Goal: Task Accomplishment & Management: Manage account settings

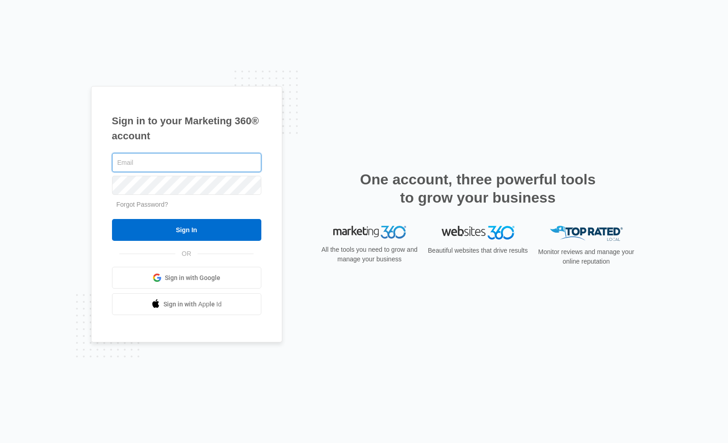
type input "[EMAIL_ADDRESS][DOMAIN_NAME]"
click at [186, 230] on input "Sign In" at bounding box center [186, 230] width 149 height 22
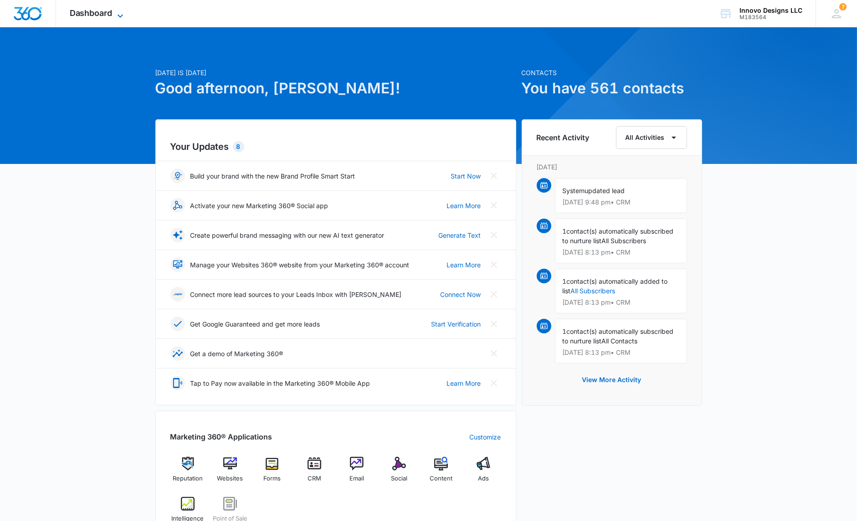
click at [119, 15] on icon at bounding box center [120, 15] width 11 height 11
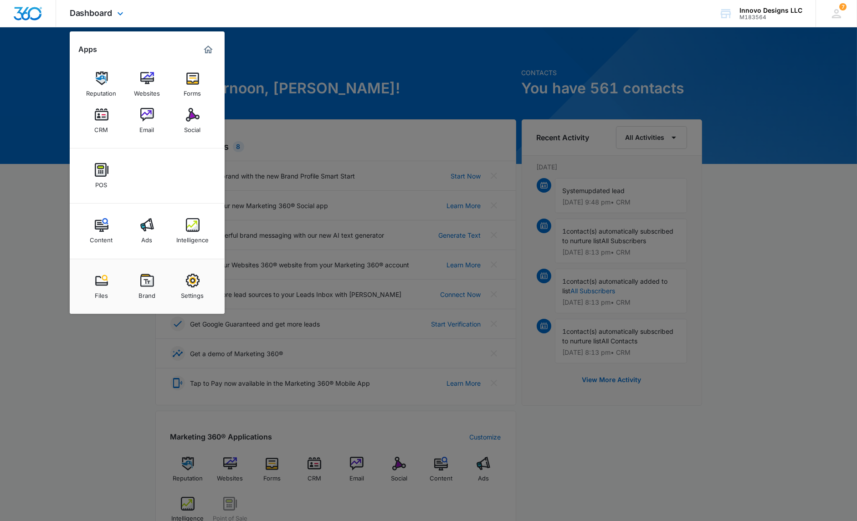
click at [82, 109] on div "Reputation Websites Forms CRM Email Social" at bounding box center [147, 103] width 155 height 92
click at [108, 114] on img at bounding box center [102, 115] width 14 height 14
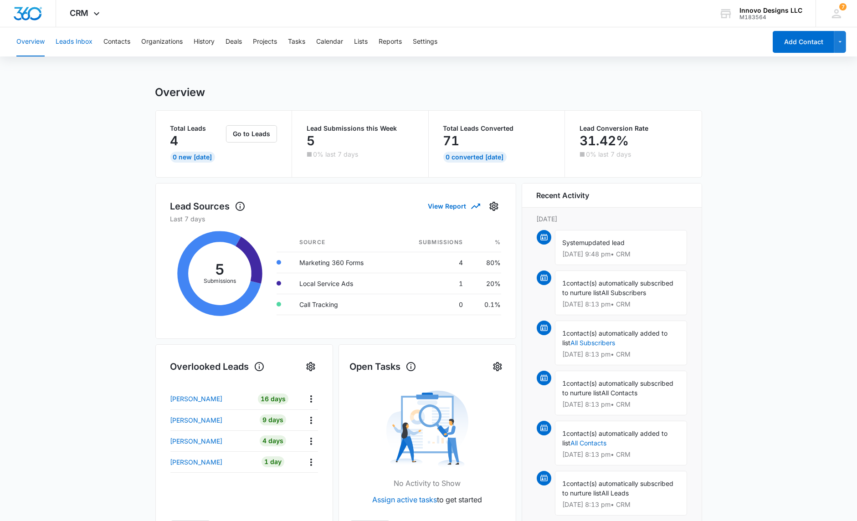
click at [91, 43] on button "Leads Inbox" at bounding box center [74, 41] width 37 height 29
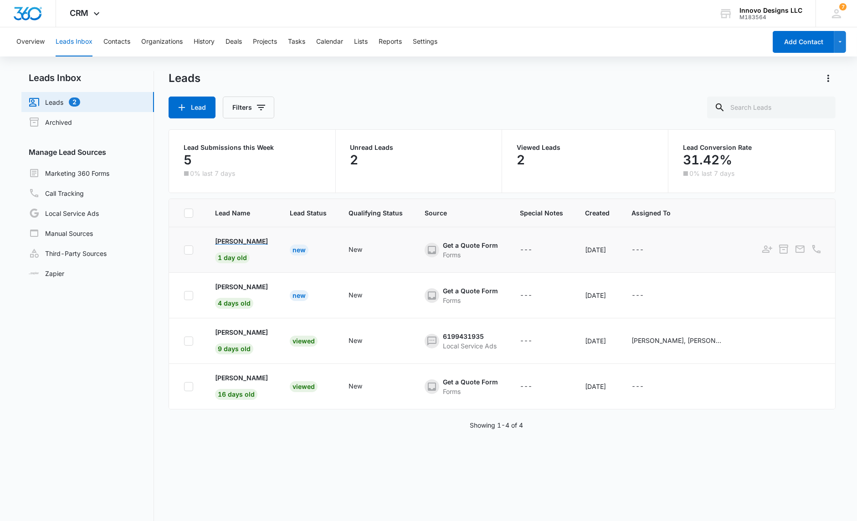
click at [232, 239] on p "[PERSON_NAME]" at bounding box center [241, 241] width 53 height 10
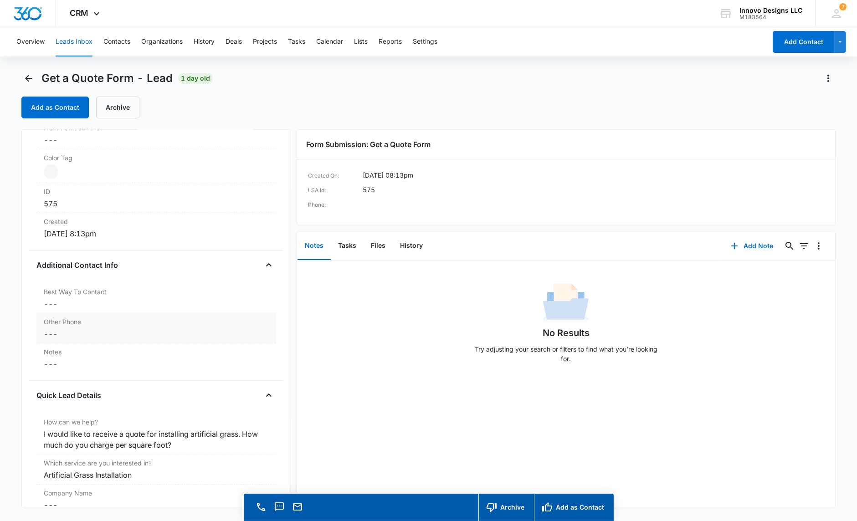
scroll to position [524, 0]
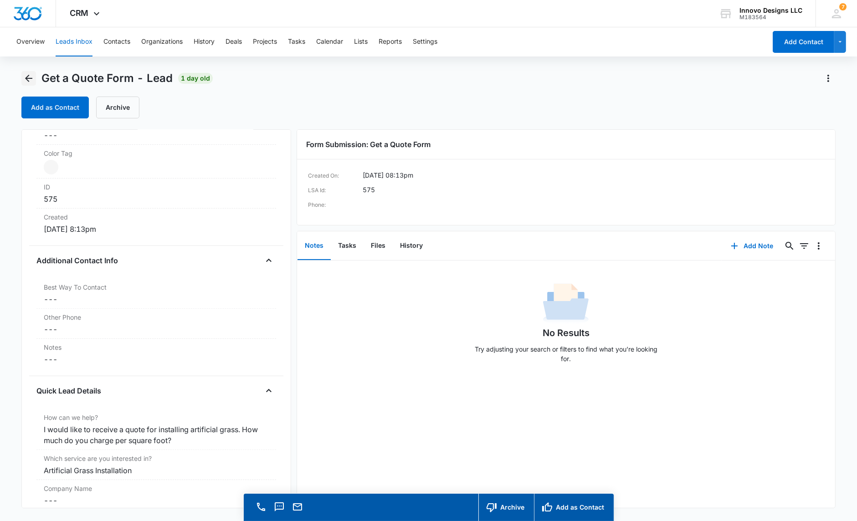
click at [32, 82] on icon "Back" at bounding box center [28, 78] width 11 height 11
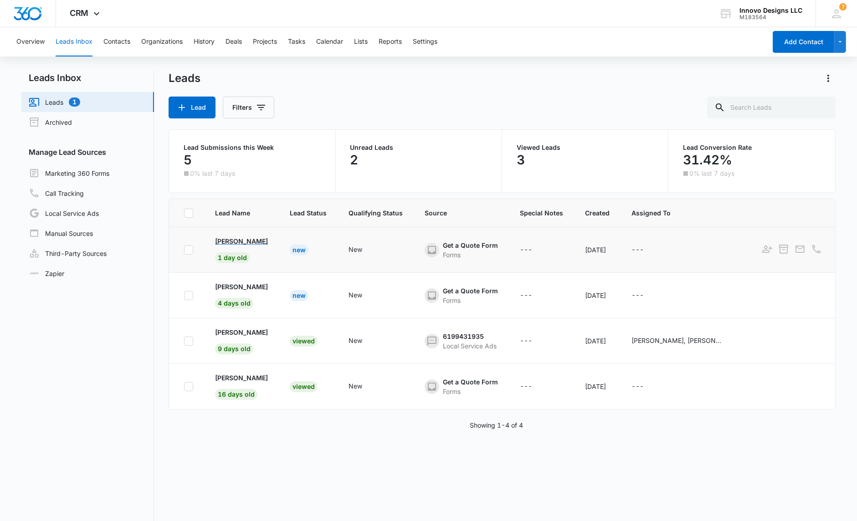
click at [231, 240] on p "[PERSON_NAME]" at bounding box center [241, 241] width 53 height 10
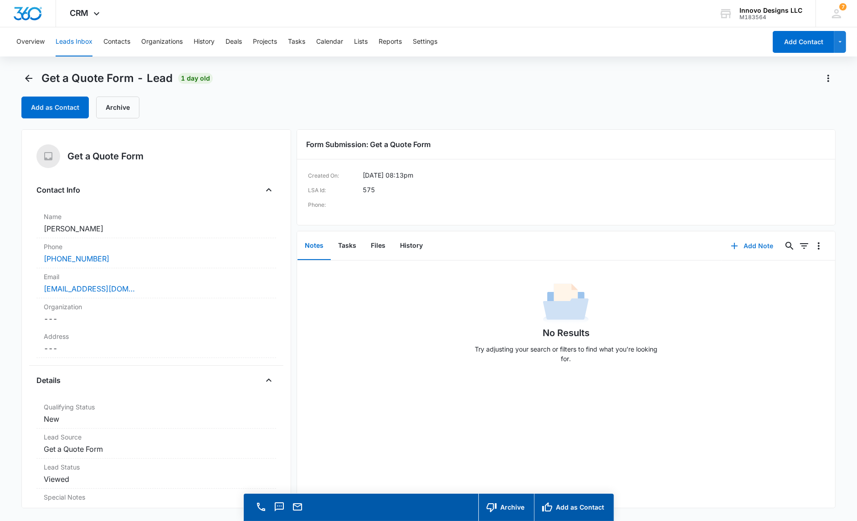
click at [754, 251] on button "Add Note" at bounding box center [752, 246] width 61 height 22
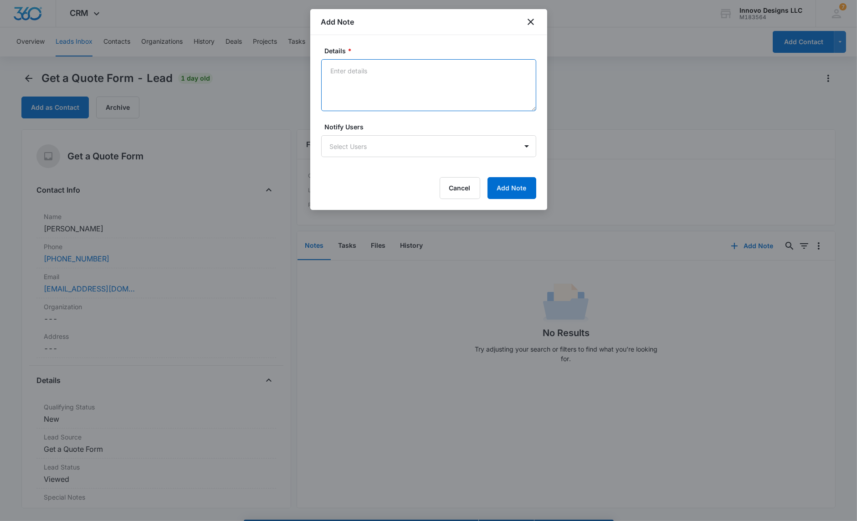
click at [445, 87] on textarea "Details *" at bounding box center [428, 85] width 215 height 52
type textarea "[PERSON_NAME] called and left a message."
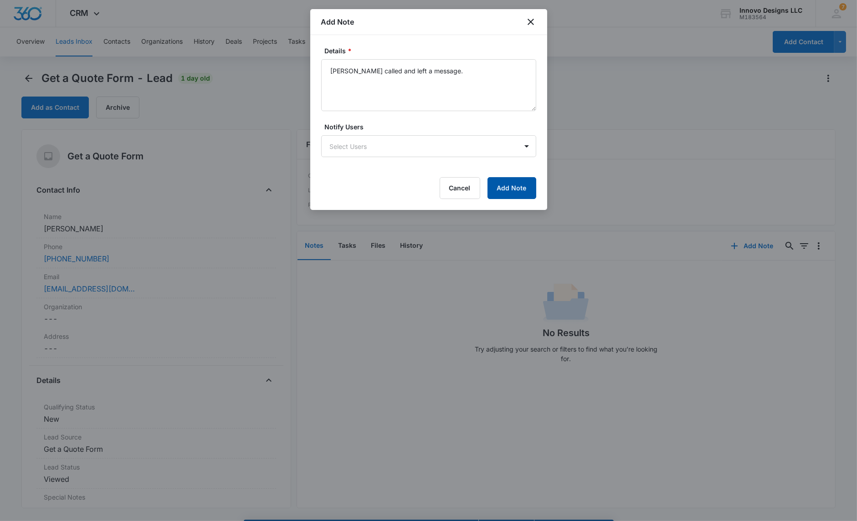
click at [521, 190] on button "Add Note" at bounding box center [511, 188] width 49 height 22
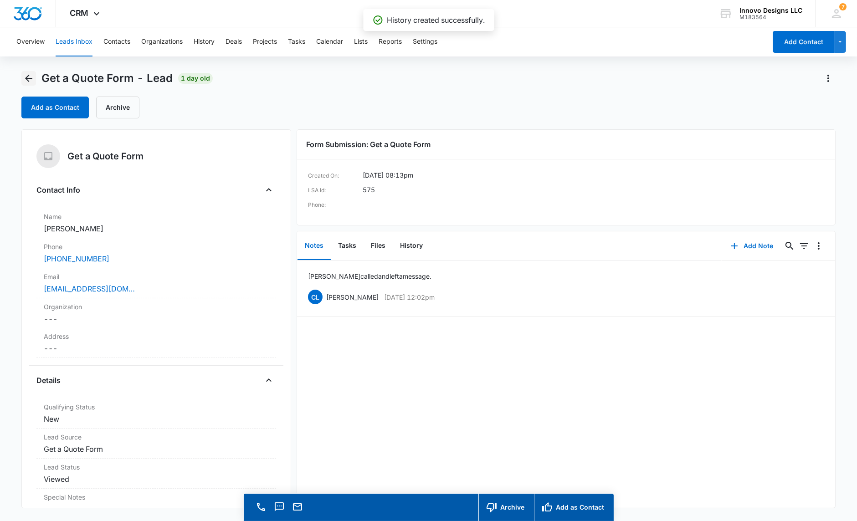
click at [34, 73] on icon "Back" at bounding box center [28, 78] width 11 height 11
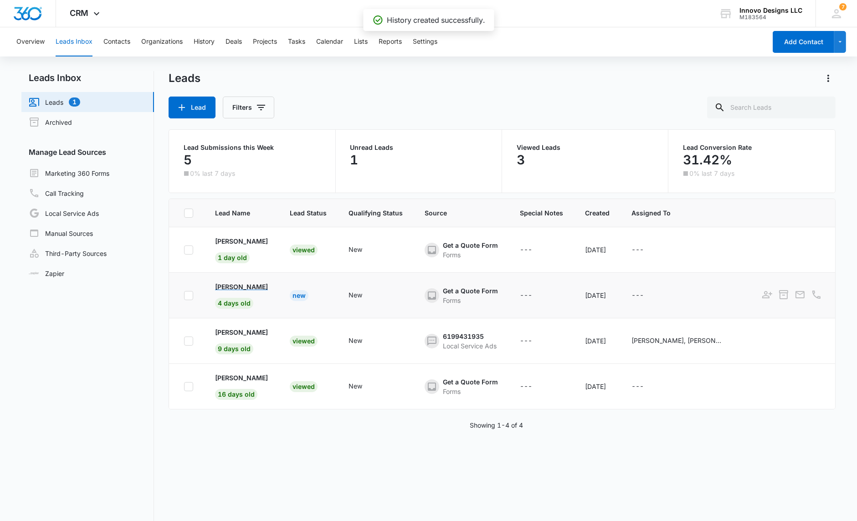
click at [239, 286] on p "[PERSON_NAME]" at bounding box center [241, 287] width 53 height 10
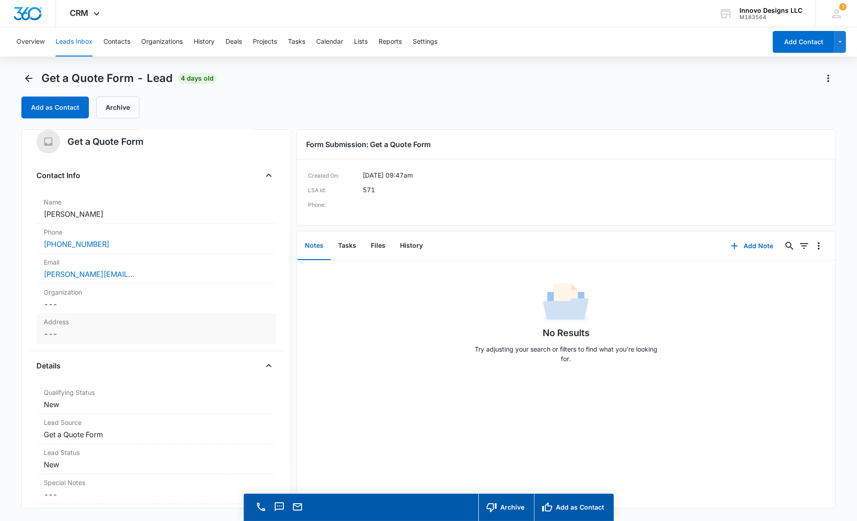
scroll to position [102, 0]
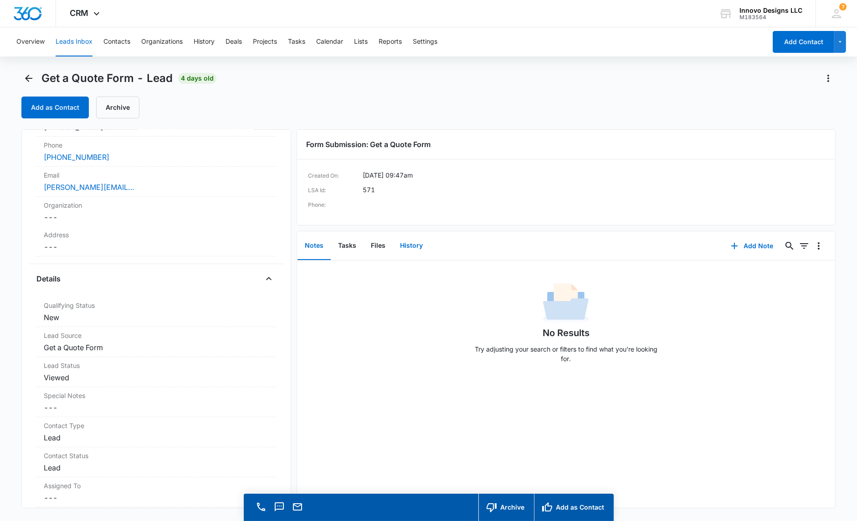
click at [426, 239] on button "History" at bounding box center [411, 246] width 37 height 28
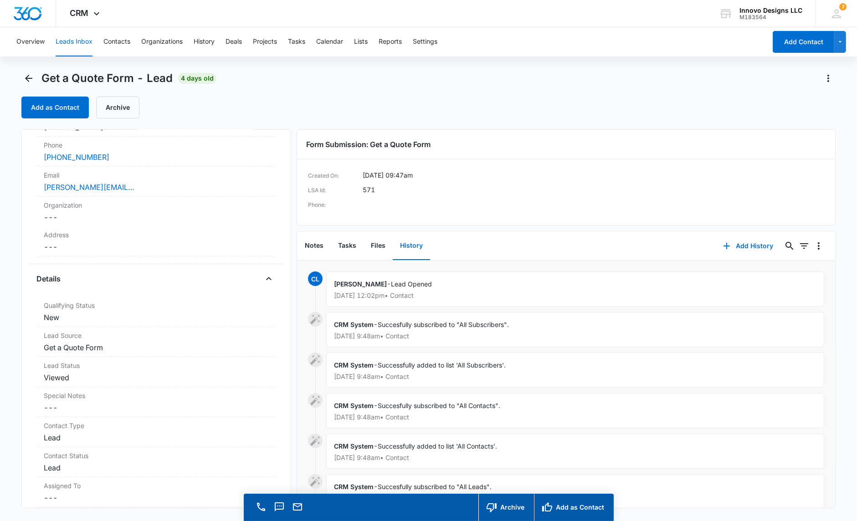
click at [297, 248] on div "Notes Tasks Files History Add History 0 0 CL [PERSON_NAME] - Lead Opened [DATE]…" at bounding box center [566, 369] width 539 height 277
click at [308, 247] on button "Notes" at bounding box center [313, 246] width 33 height 28
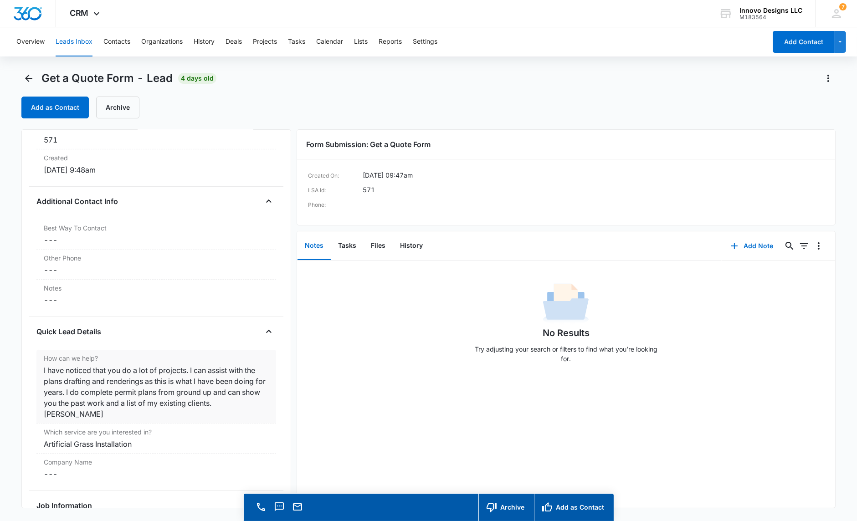
scroll to position [563, 0]
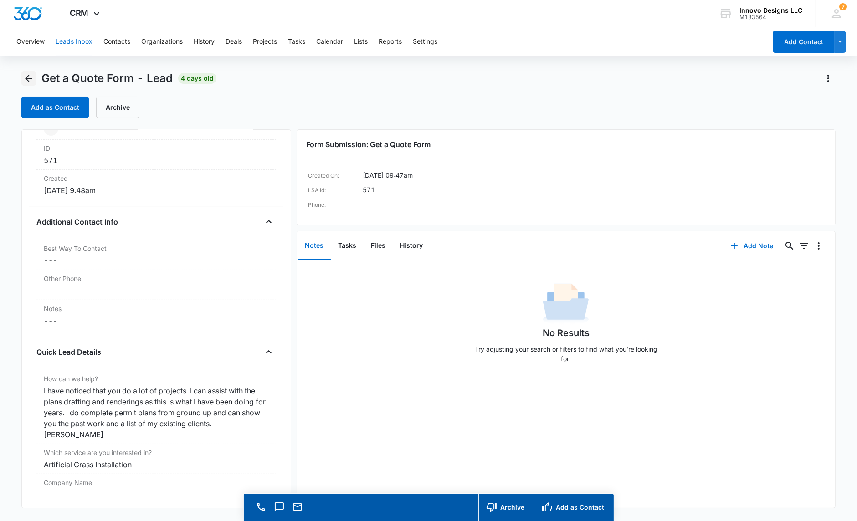
click at [28, 73] on icon "Back" at bounding box center [28, 78] width 11 height 11
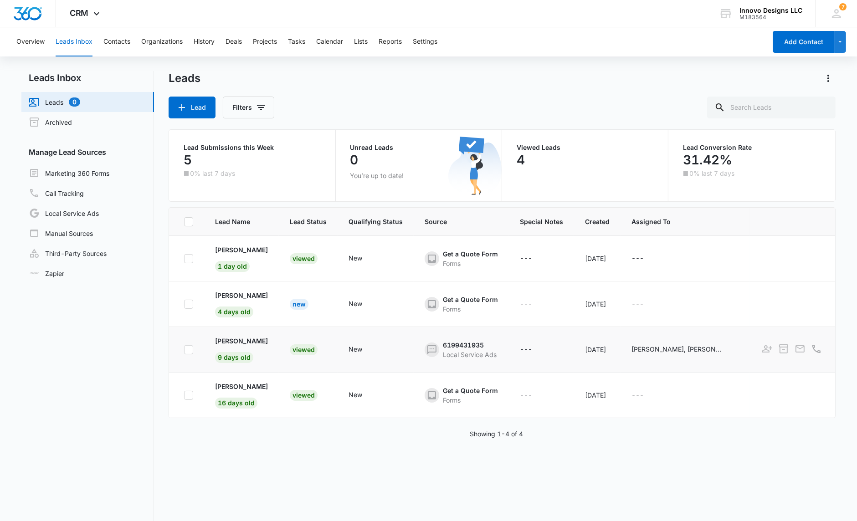
click at [246, 330] on td "[PERSON_NAME] 9 days old" at bounding box center [241, 350] width 75 height 46
click at [244, 338] on p "[PERSON_NAME]" at bounding box center [241, 341] width 53 height 10
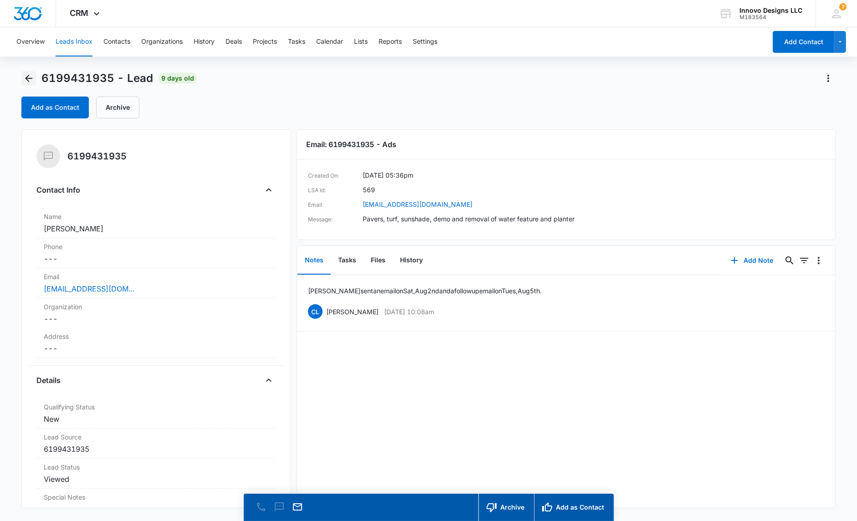
click at [24, 75] on icon "Back" at bounding box center [28, 78] width 11 height 11
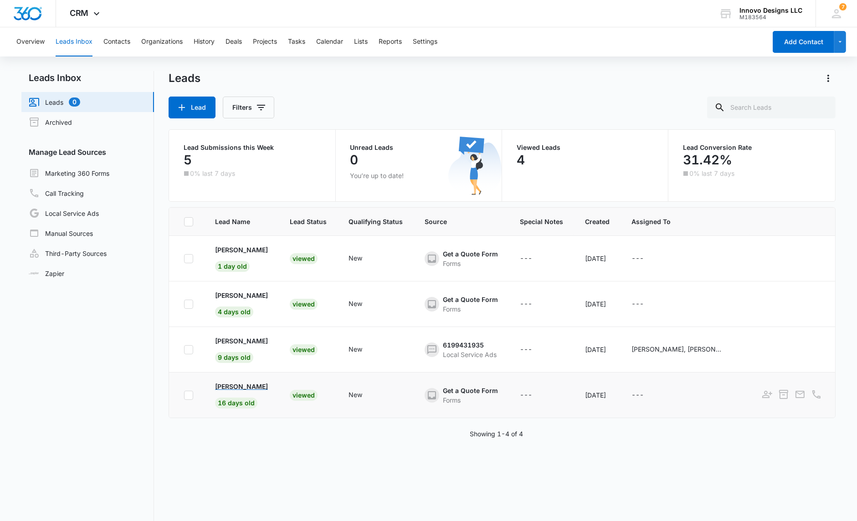
click at [233, 387] on p "[PERSON_NAME]" at bounding box center [241, 387] width 53 height 10
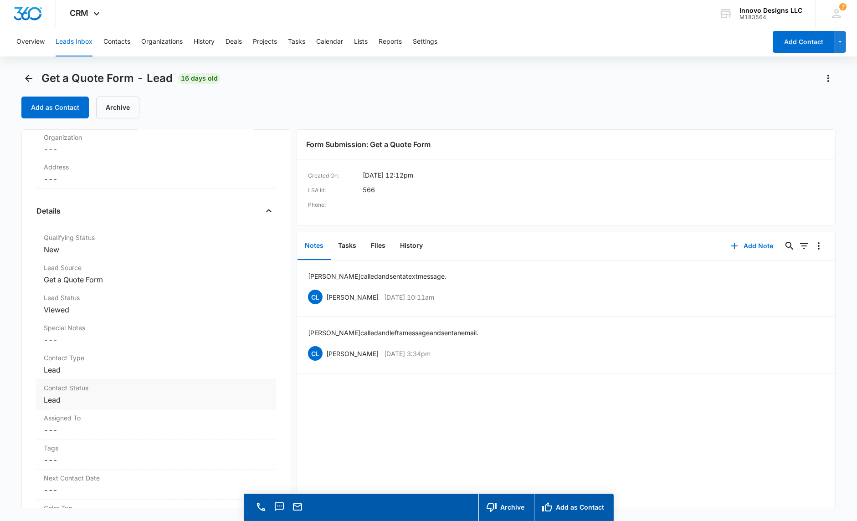
scroll to position [526, 0]
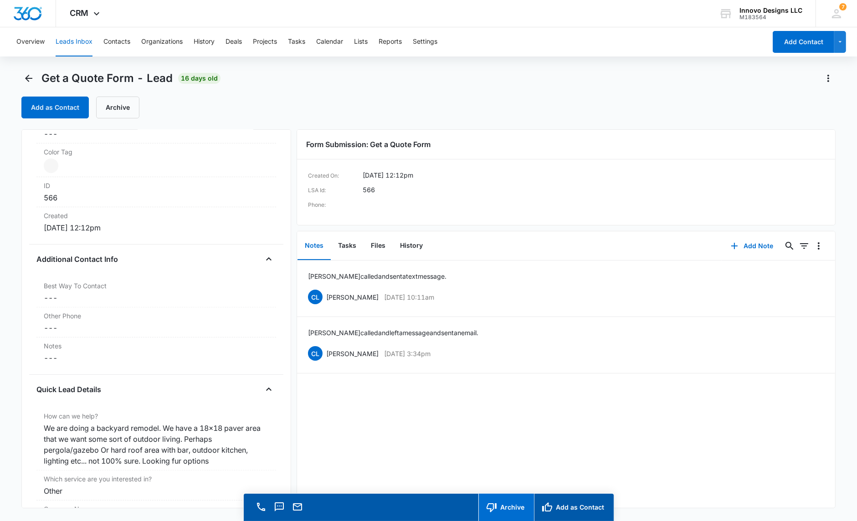
click at [499, 497] on button "Archive" at bounding box center [506, 507] width 56 height 27
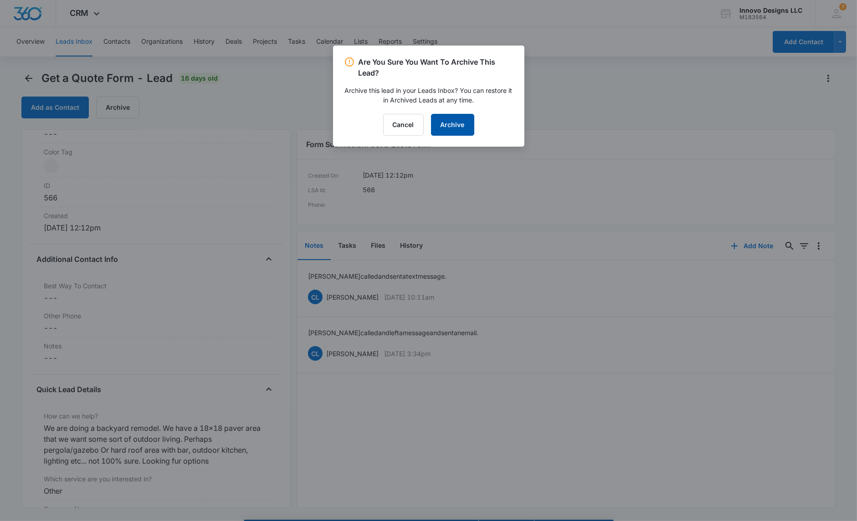
click at [467, 121] on button "Archive" at bounding box center [452, 125] width 43 height 22
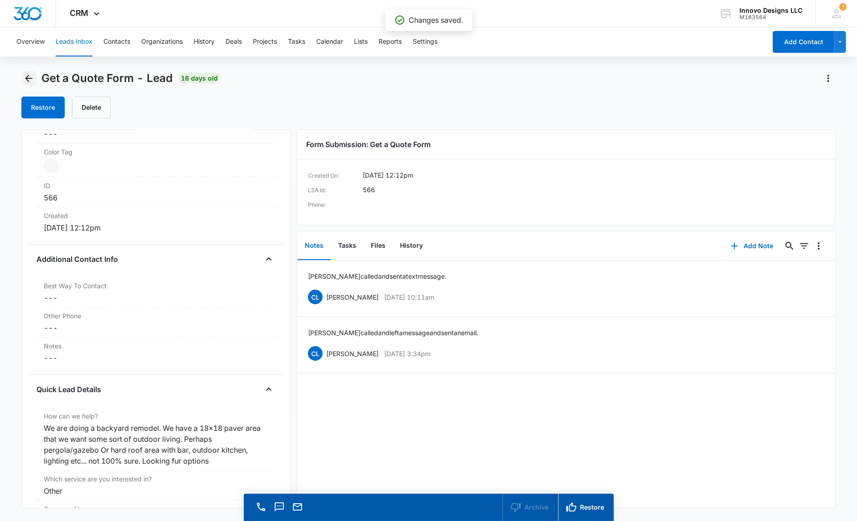
click at [25, 76] on icon "Back" at bounding box center [28, 78] width 11 height 11
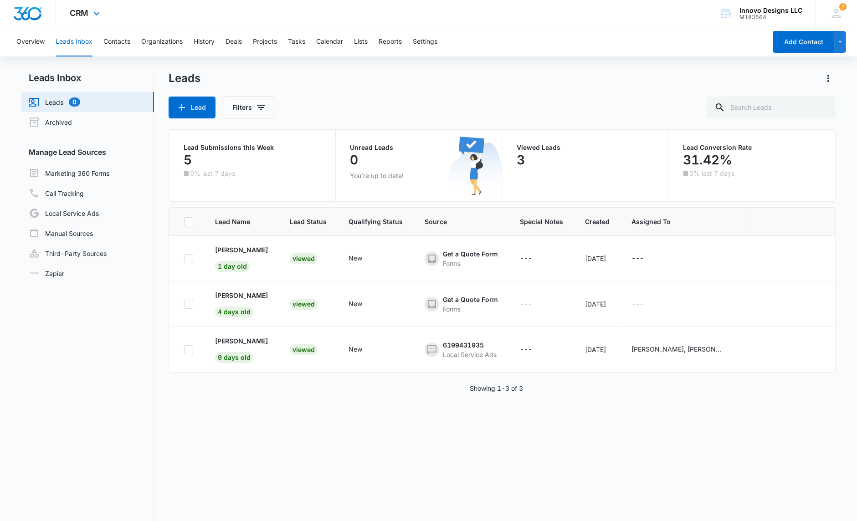
click at [89, 8] on div "CRM Apps Reputation Websites Forms CRM Email Social POS Content Ads Intelligenc…" at bounding box center [86, 13] width 60 height 27
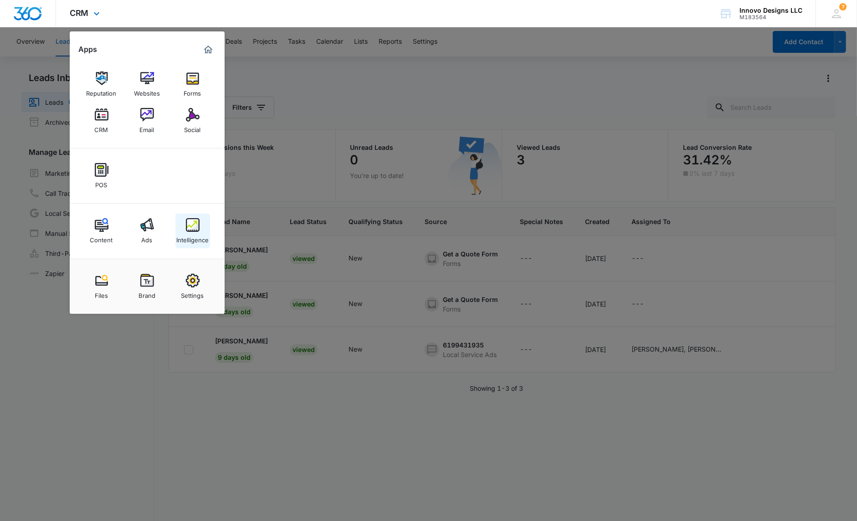
click at [183, 229] on link "Intelligence" at bounding box center [192, 231] width 35 height 35
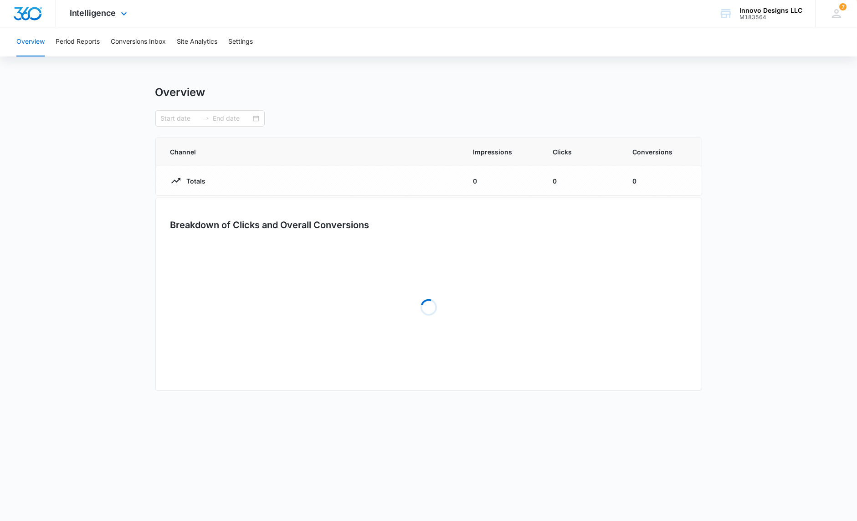
type input "[DATE]"
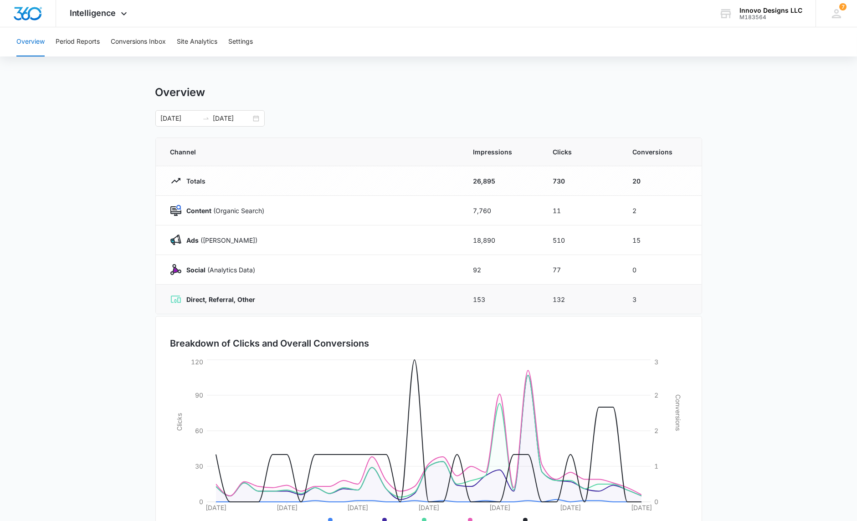
scroll to position [46, 0]
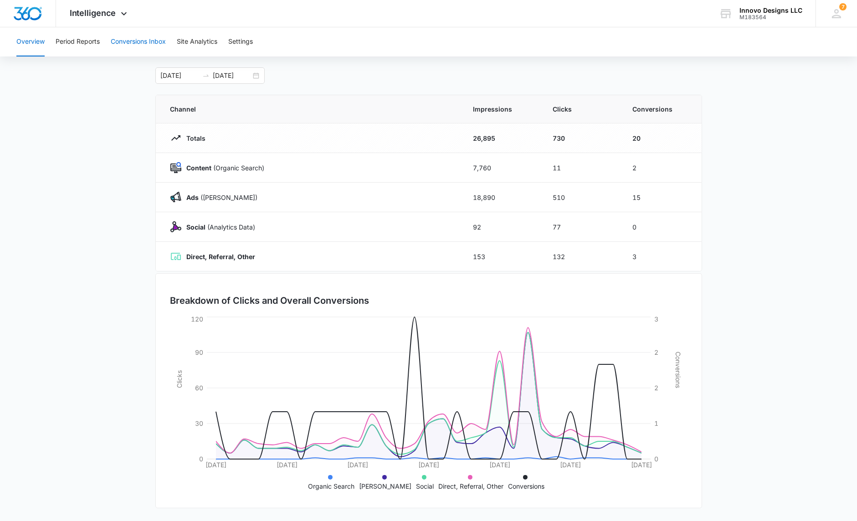
click at [126, 46] on button "Conversions Inbox" at bounding box center [138, 41] width 55 height 29
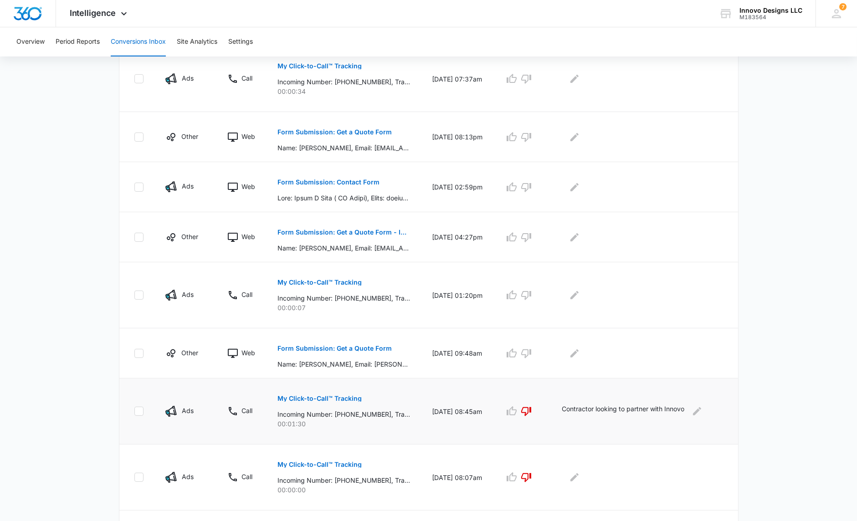
scroll to position [305, 0]
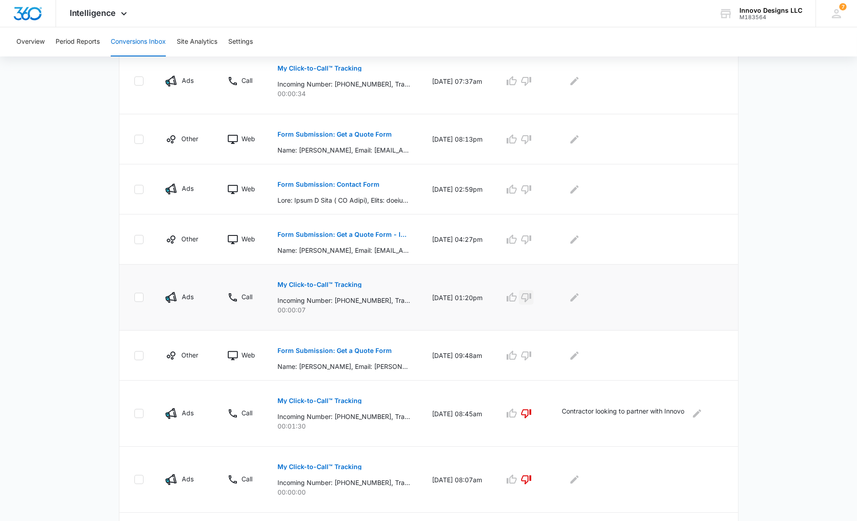
click at [531, 296] on icon "button" at bounding box center [526, 297] width 10 height 9
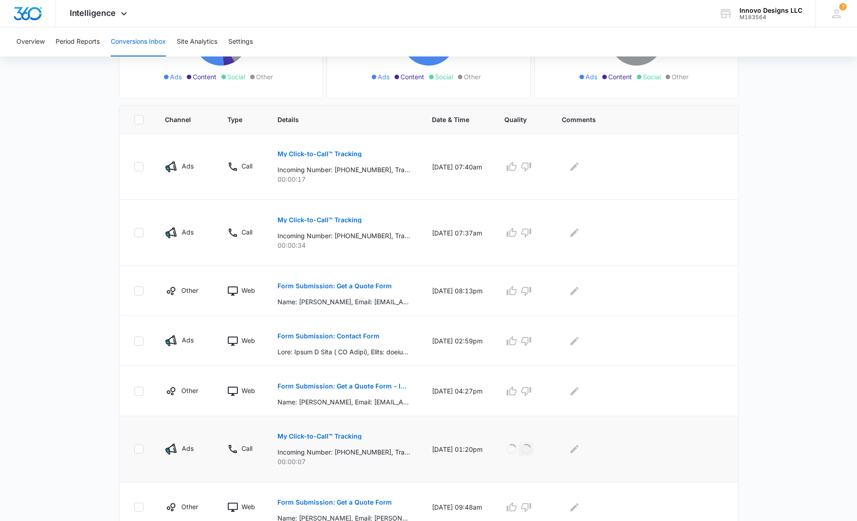
scroll to position [60, 0]
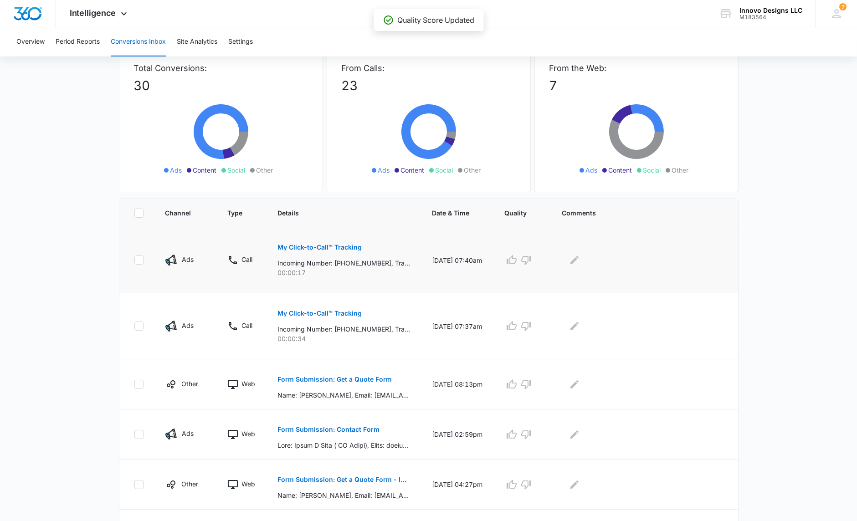
click at [325, 245] on p "My Click-to-Call™ Tracking" at bounding box center [319, 247] width 84 height 6
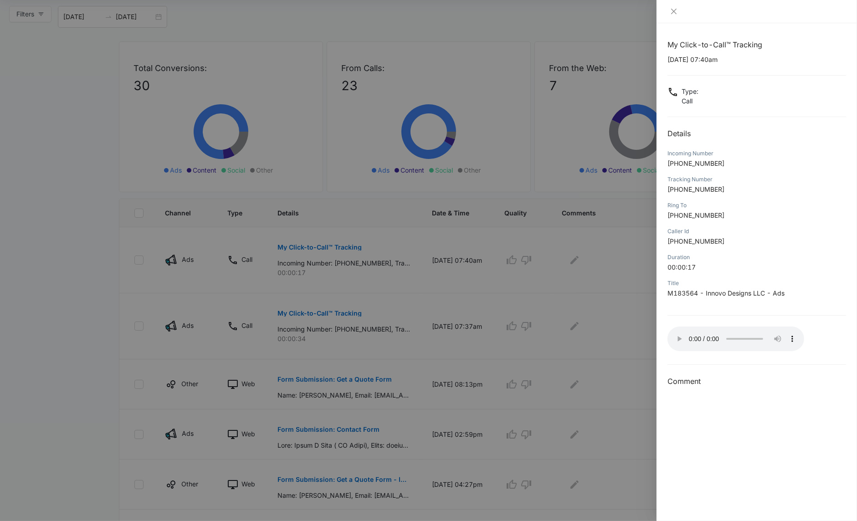
click at [676, 328] on audio "Your browser does not support the audio tag." at bounding box center [735, 339] width 137 height 25
click at [677, 329] on audio "Your browser does not support the audio tag." at bounding box center [735, 339] width 137 height 25
click at [677, 10] on button "Close" at bounding box center [673, 11] width 13 height 8
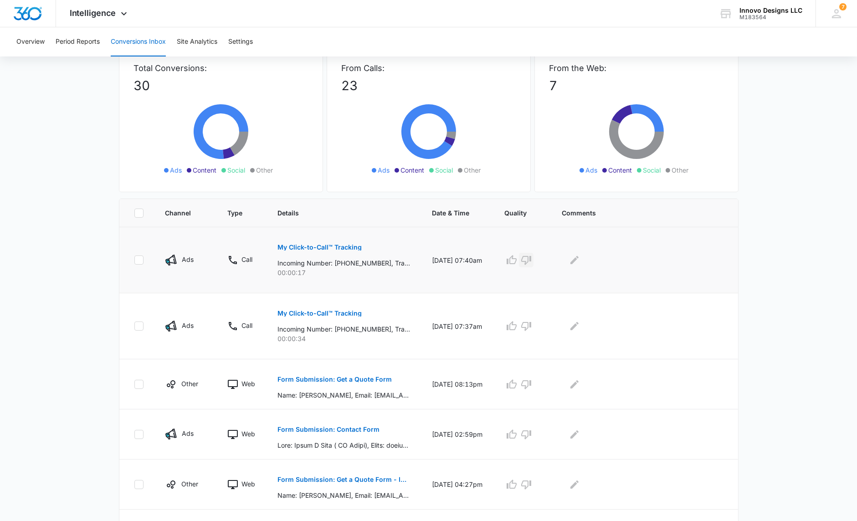
click at [527, 258] on icon "button" at bounding box center [526, 260] width 11 height 11
click at [580, 259] on icon "Edit Comments" at bounding box center [574, 260] width 11 height 11
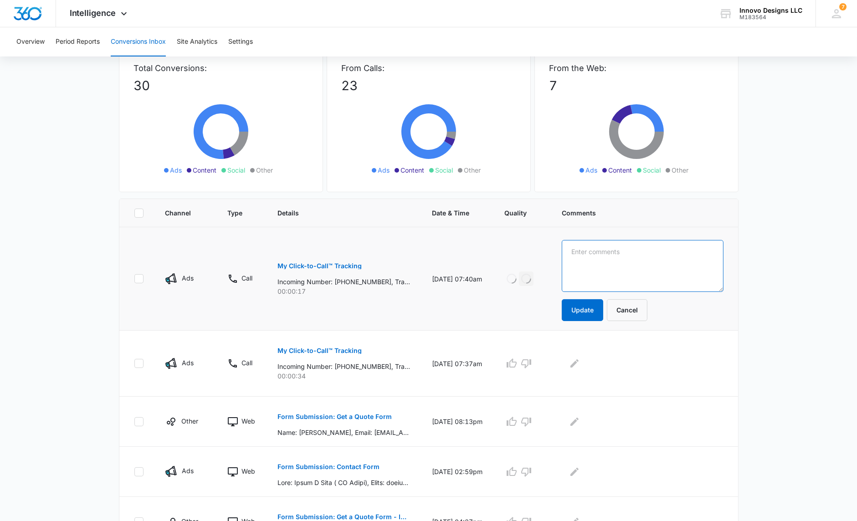
click at [617, 270] on textarea at bounding box center [643, 266] width 162 height 52
drag, startPoint x: 651, startPoint y: 250, endPoint x: 563, endPoint y: 247, distance: 87.5
click at [563, 247] on td "No one responding Update Cancel" at bounding box center [644, 278] width 187 height 103
drag, startPoint x: 661, startPoint y: 254, endPoint x: 585, endPoint y: 251, distance: 76.1
click at [585, 251] on textarea "No one on the other end" at bounding box center [643, 266] width 162 height 52
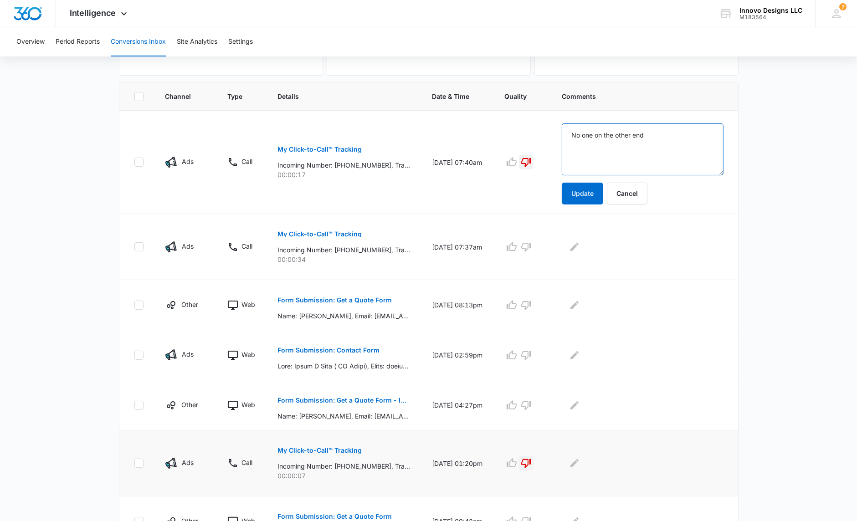
scroll to position [0, 0]
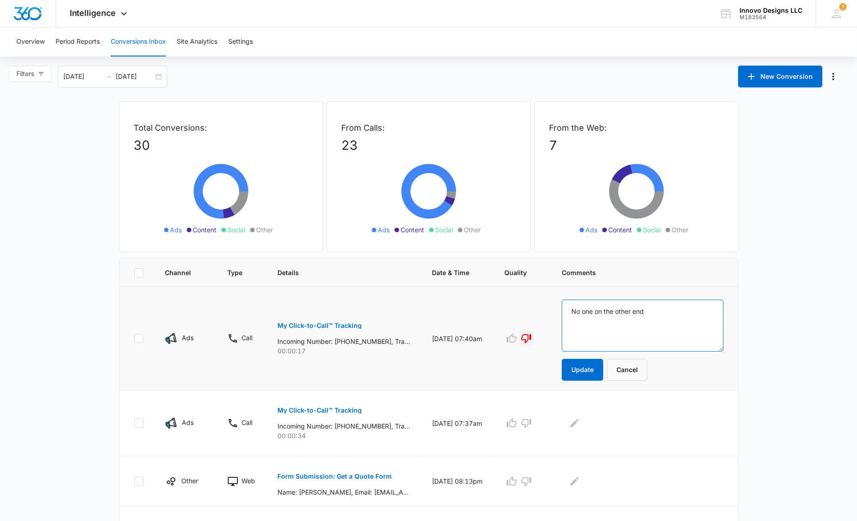
click at [664, 313] on textarea "No one on the other end" at bounding box center [643, 326] width 162 height 52
type textarea "No one on the other end"
click at [578, 373] on button "Update" at bounding box center [582, 370] width 41 height 22
click at [591, 369] on button "Update" at bounding box center [582, 370] width 41 height 22
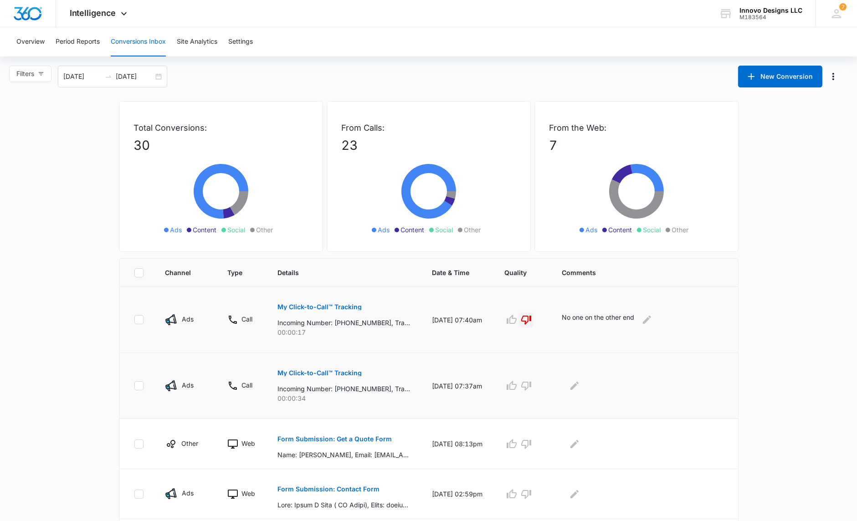
click at [344, 373] on p "My Click-to-Call™ Tracking" at bounding box center [319, 373] width 84 height 6
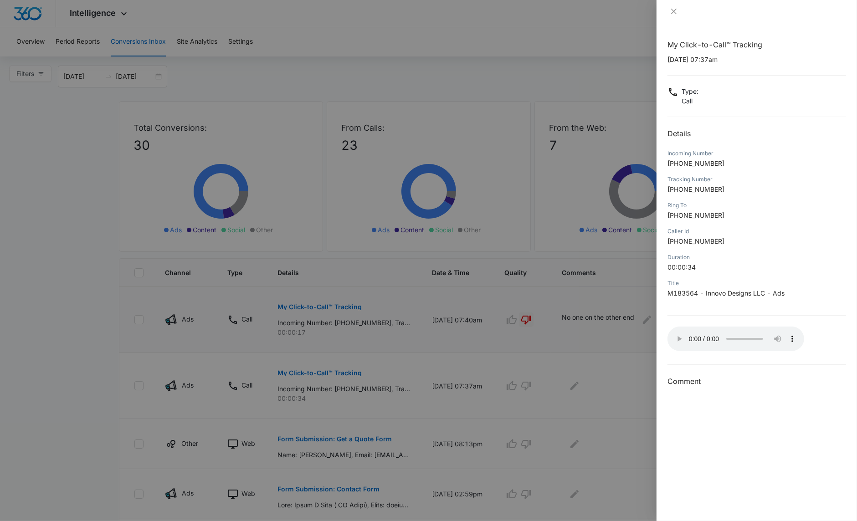
click at [677, 328] on audio "Your browser does not support the audio tag." at bounding box center [735, 339] width 137 height 25
click at [676, 330] on audio "Your browser does not support the audio tag." at bounding box center [735, 339] width 137 height 25
click at [685, 11] on div at bounding box center [756, 11] width 179 height 8
click at [678, 11] on button "Close" at bounding box center [673, 11] width 13 height 8
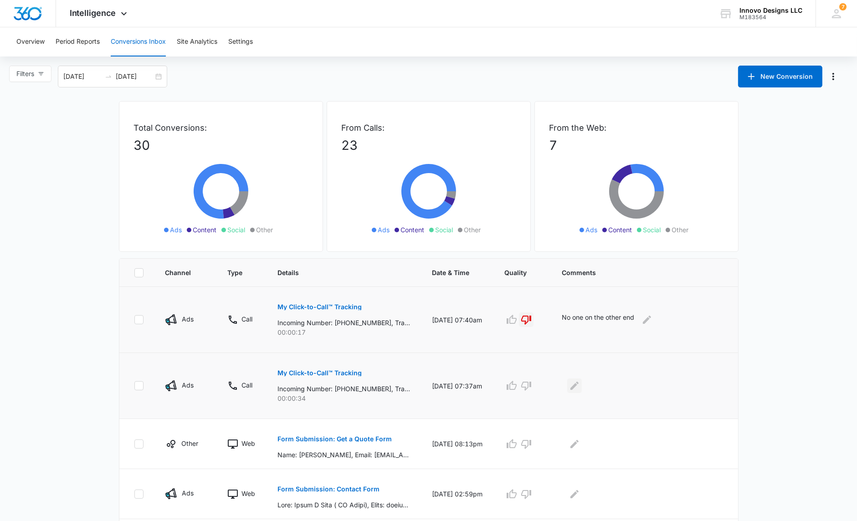
click at [576, 384] on icon "Edit Comments" at bounding box center [574, 385] width 11 height 11
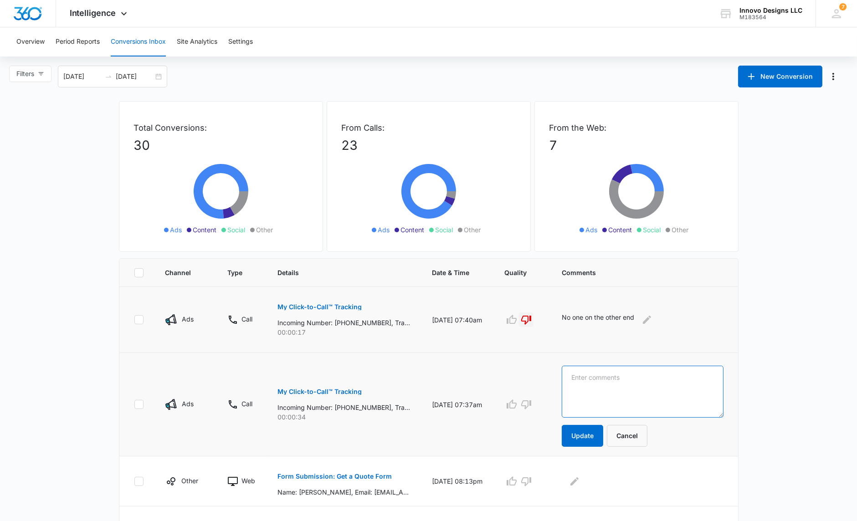
click at [574, 382] on textarea at bounding box center [643, 392] width 162 height 52
type textarea "Someone looking for work."
click at [526, 399] on icon "button" at bounding box center [526, 404] width 11 height 11
click at [597, 438] on button "Update" at bounding box center [582, 436] width 41 height 22
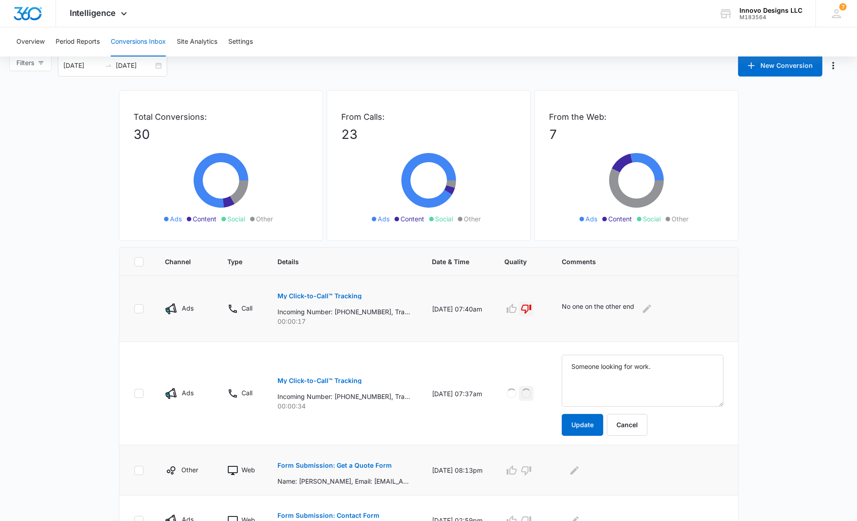
scroll to position [86, 0]
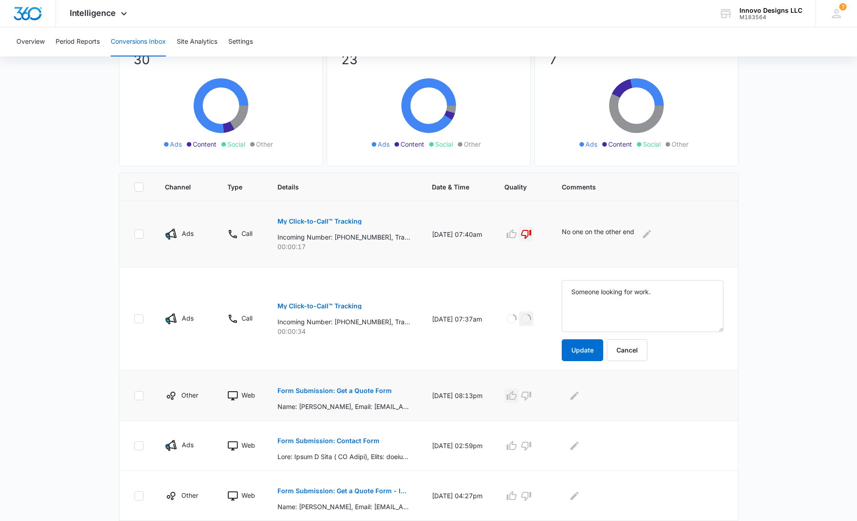
click at [517, 394] on icon "button" at bounding box center [511, 395] width 11 height 11
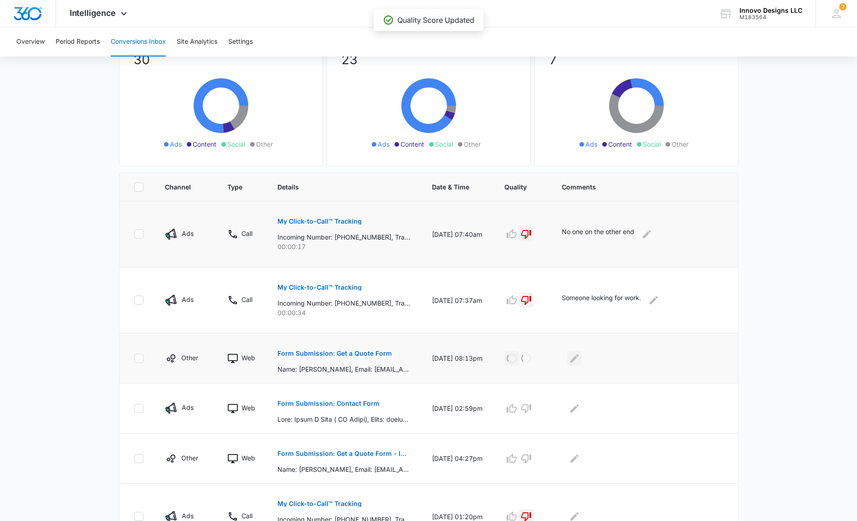
click at [580, 355] on icon "Edit Comments" at bounding box center [574, 358] width 11 height 11
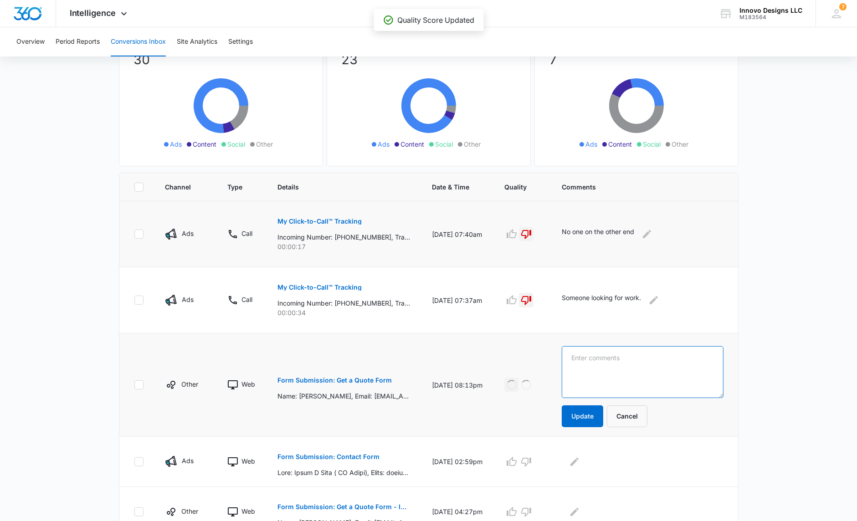
click at [582, 356] on textarea at bounding box center [643, 372] width 162 height 52
type textarea "Called and left a message."
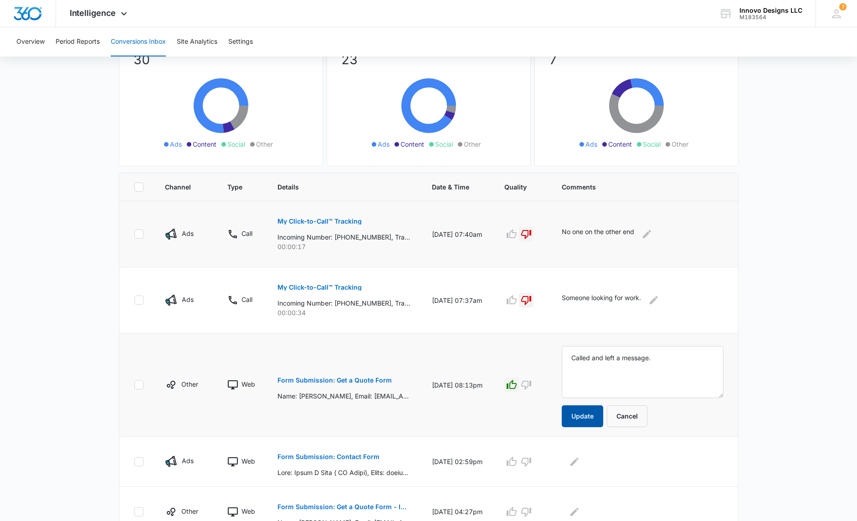
click at [575, 411] on button "Update" at bounding box center [582, 416] width 41 height 22
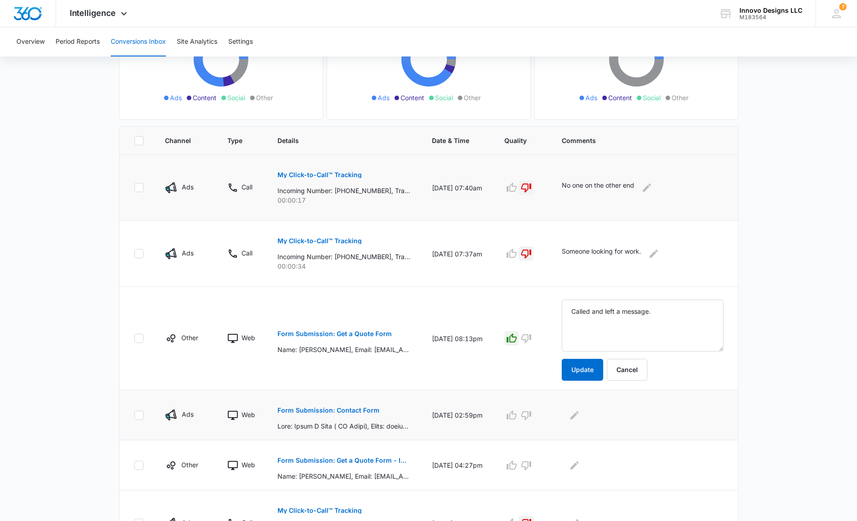
scroll to position [171, 0]
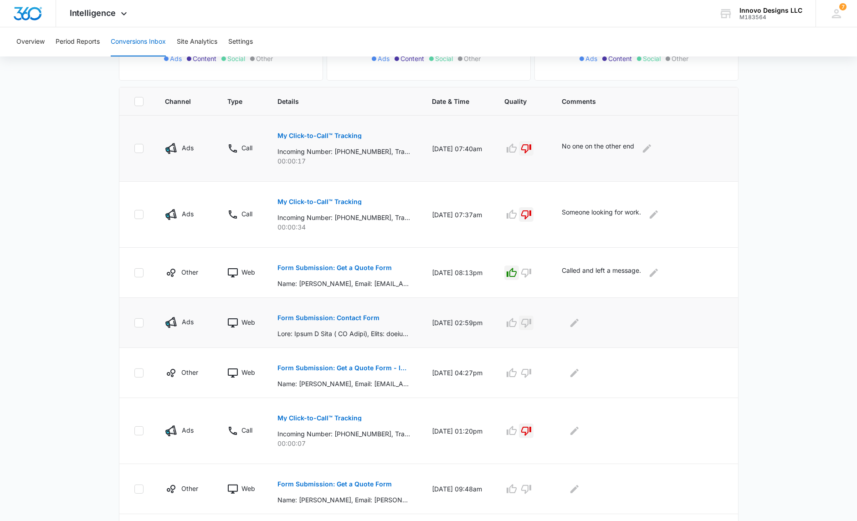
click at [528, 318] on icon "button" at bounding box center [526, 323] width 11 height 11
click at [575, 321] on icon "Edit Comments" at bounding box center [574, 322] width 8 height 8
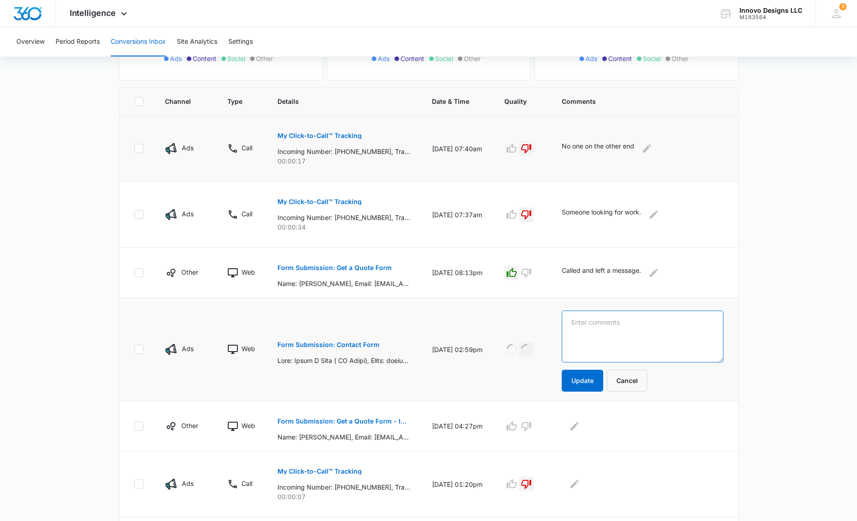
click at [602, 323] on textarea at bounding box center [643, 337] width 162 height 52
type textarea "Looking to sell cacti"
click at [591, 377] on button "Update" at bounding box center [582, 381] width 41 height 22
click at [345, 414] on button "Form Submission: Get a Quote Form - Inner Pages" at bounding box center [343, 421] width 133 height 22
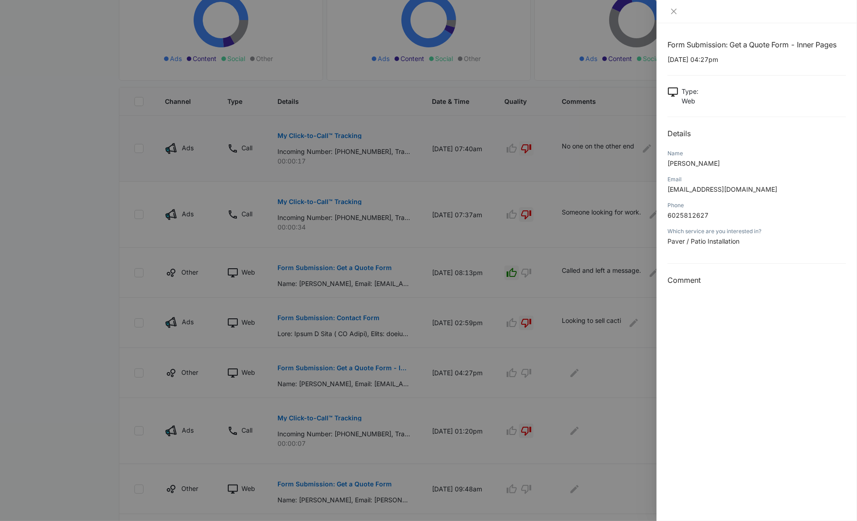
scroll to position [193, 0]
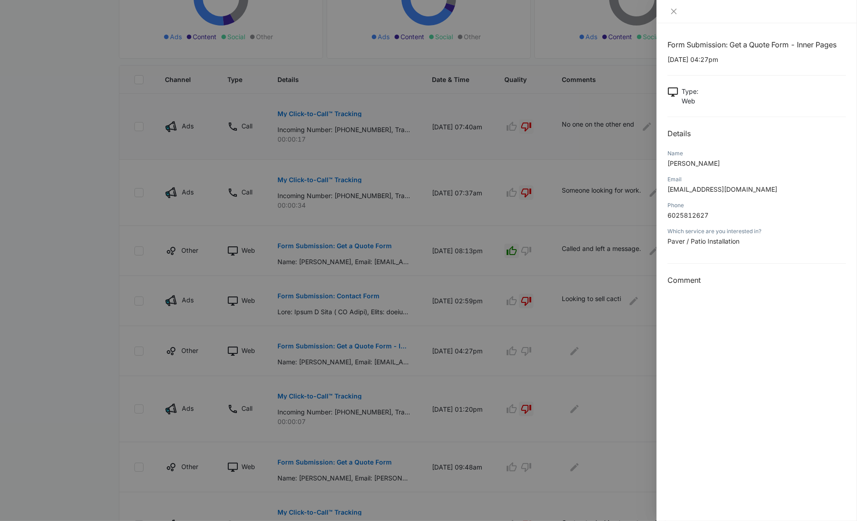
click at [667, 11] on div at bounding box center [756, 11] width 200 height 23
click at [672, 11] on icon "close" at bounding box center [673, 11] width 7 height 7
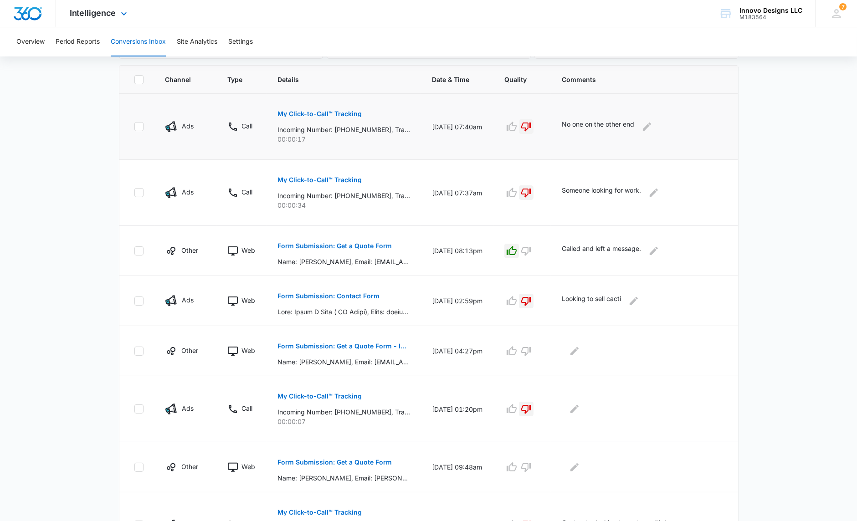
click at [116, 15] on div "Intelligence Apps Reputation Websites Forms CRM Email Social POS Content Ads In…" at bounding box center [99, 13] width 87 height 27
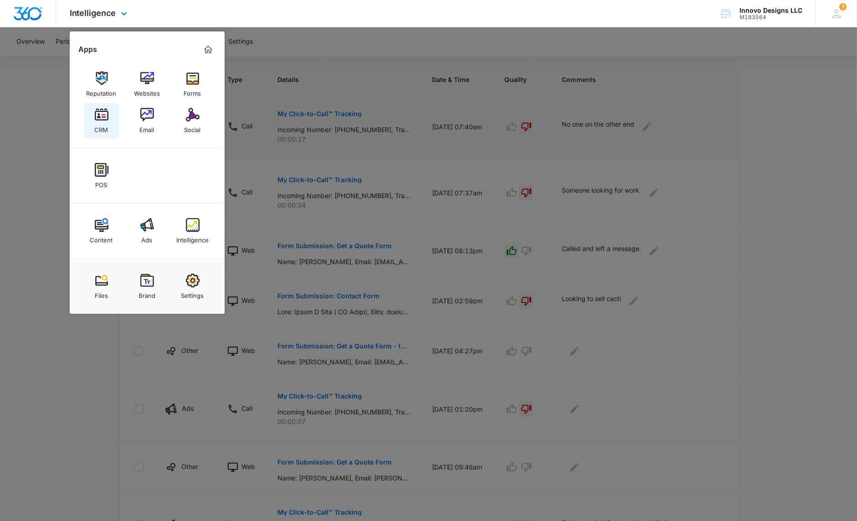
click at [116, 113] on link "CRM" at bounding box center [101, 120] width 35 height 35
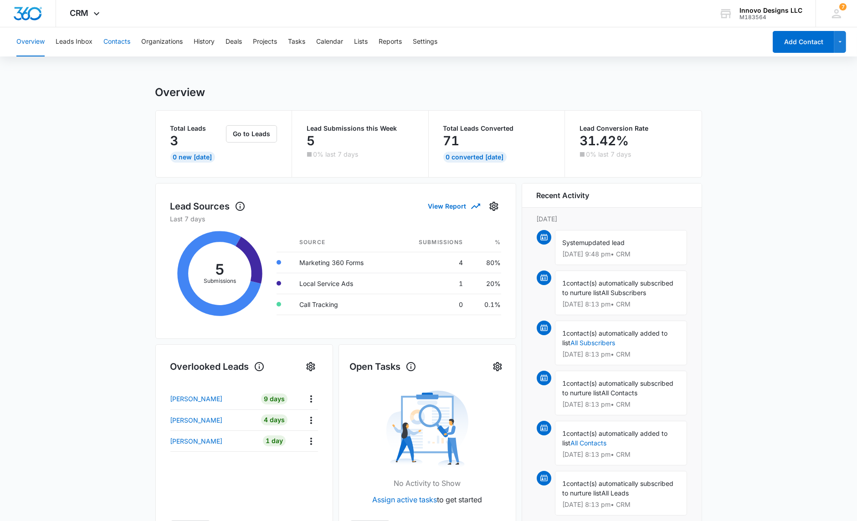
click at [118, 41] on button "Contacts" at bounding box center [116, 41] width 27 height 29
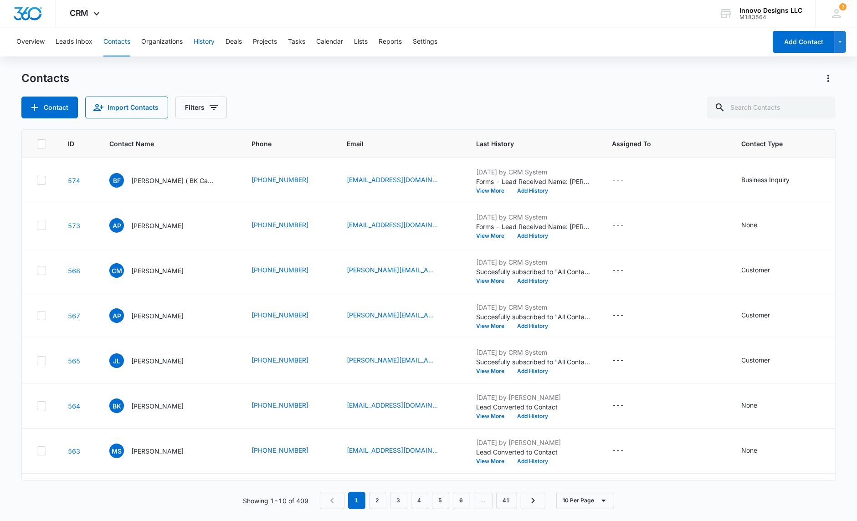
click at [209, 44] on button "History" at bounding box center [204, 41] width 21 height 29
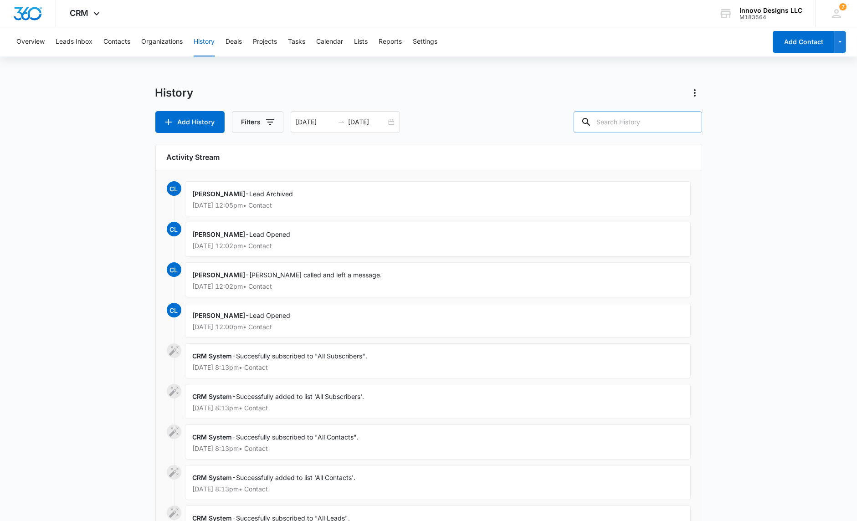
click at [634, 130] on input "text" at bounding box center [638, 122] width 128 height 22
type input "["
type input "[PERSON_NAME]"
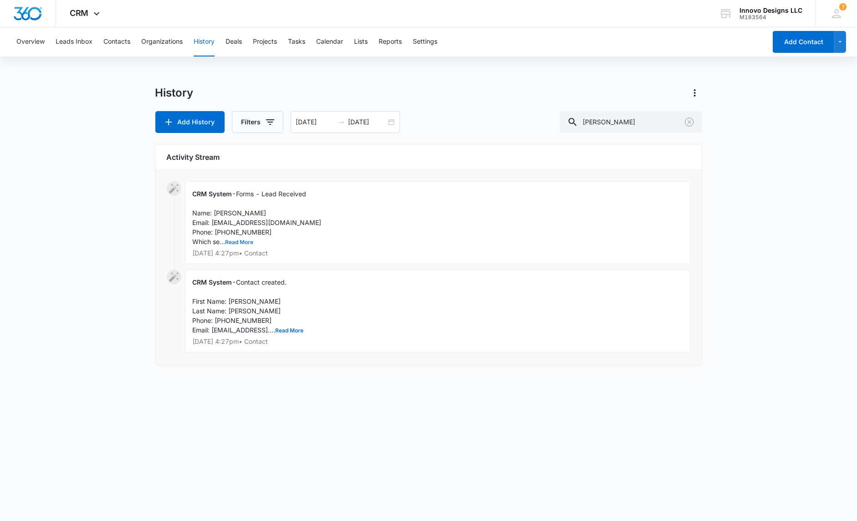
click at [239, 240] on button "Read More" at bounding box center [240, 242] width 28 height 5
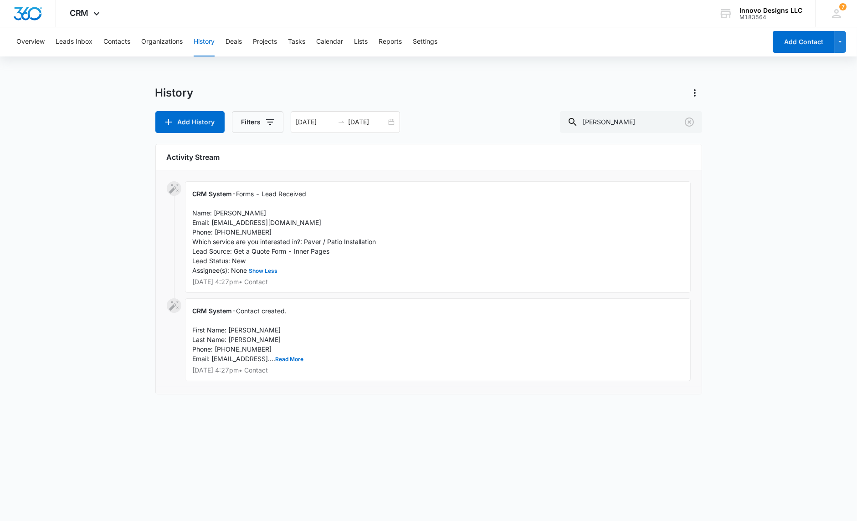
click at [213, 199] on div "CRM System - Forms - Lead Received Name: [PERSON_NAME] Email: [EMAIL_ADDRESS][D…" at bounding box center [438, 237] width 506 height 112
click at [213, 190] on span "CRM System" at bounding box center [213, 194] width 40 height 8
click at [295, 210] on div "CRM System - Forms - Lead Received Name: [PERSON_NAME] Email: [EMAIL_ADDRESS][D…" at bounding box center [438, 237] width 506 height 112
click at [172, 190] on icon at bounding box center [174, 189] width 10 height 10
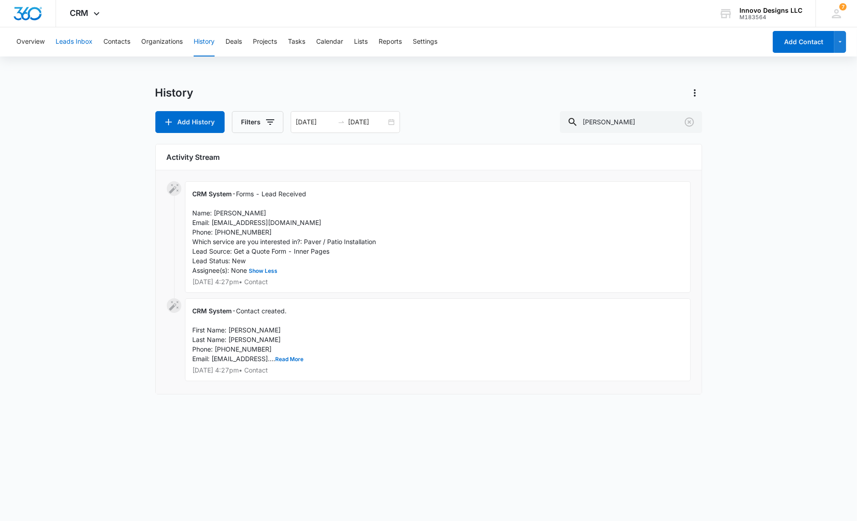
click at [79, 40] on button "Leads Inbox" at bounding box center [74, 41] width 37 height 29
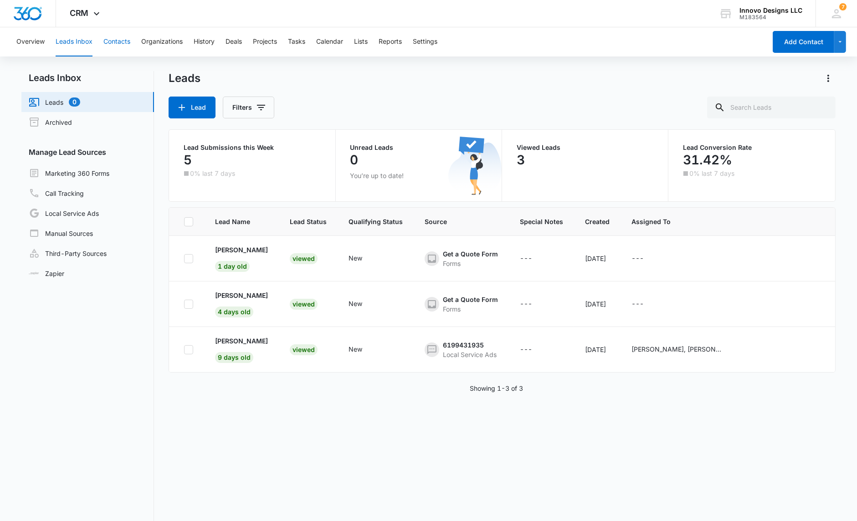
click at [119, 40] on button "Contacts" at bounding box center [116, 41] width 27 height 29
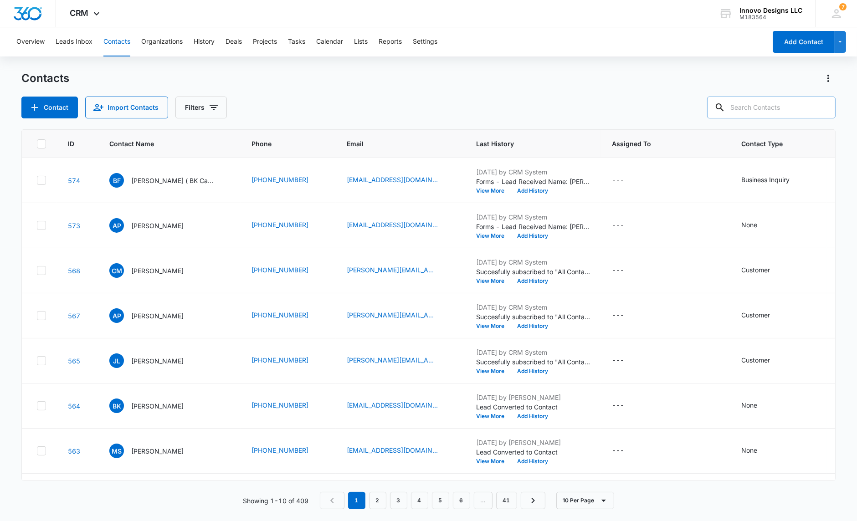
click at [787, 109] on input "text" at bounding box center [771, 108] width 128 height 22
click at [140, 221] on p "[PERSON_NAME]" at bounding box center [157, 226] width 52 height 10
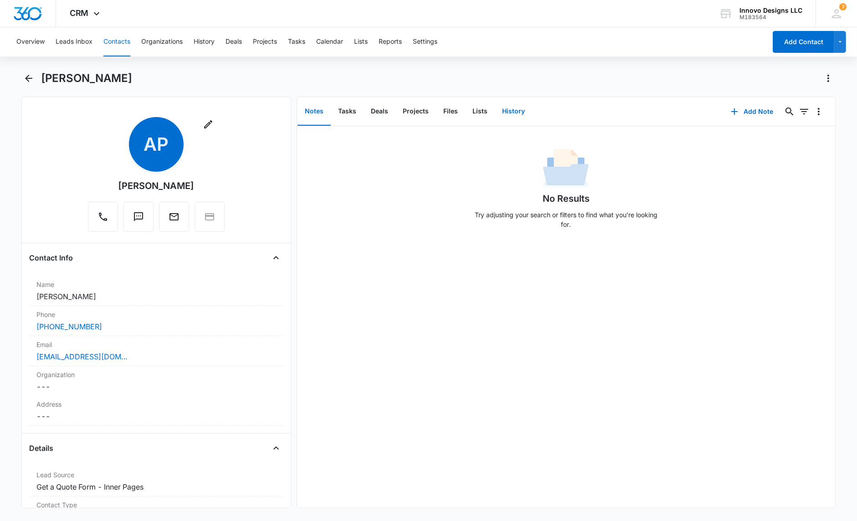
click at [507, 110] on button "History" at bounding box center [513, 111] width 37 height 28
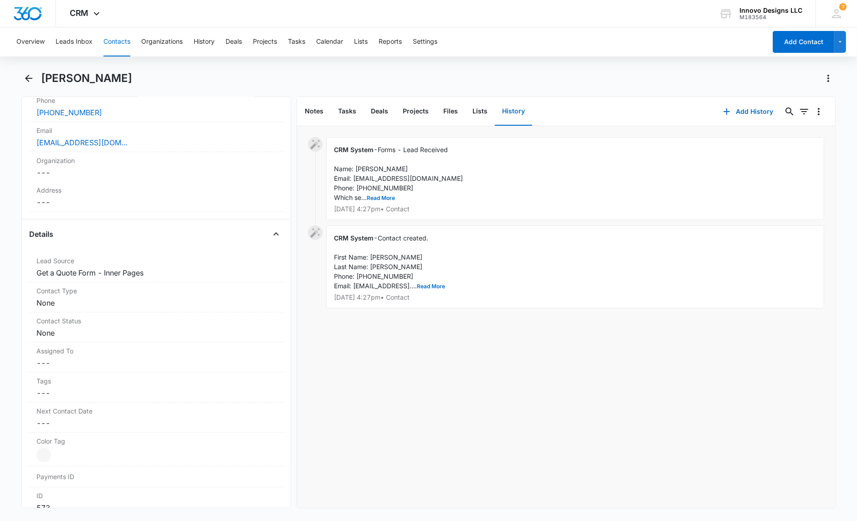
scroll to position [106, 0]
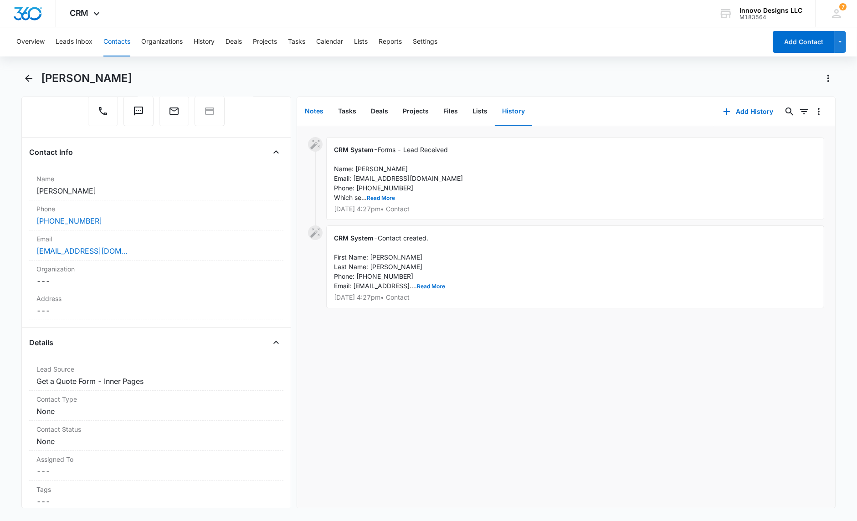
click at [311, 114] on button "Notes" at bounding box center [313, 111] width 33 height 28
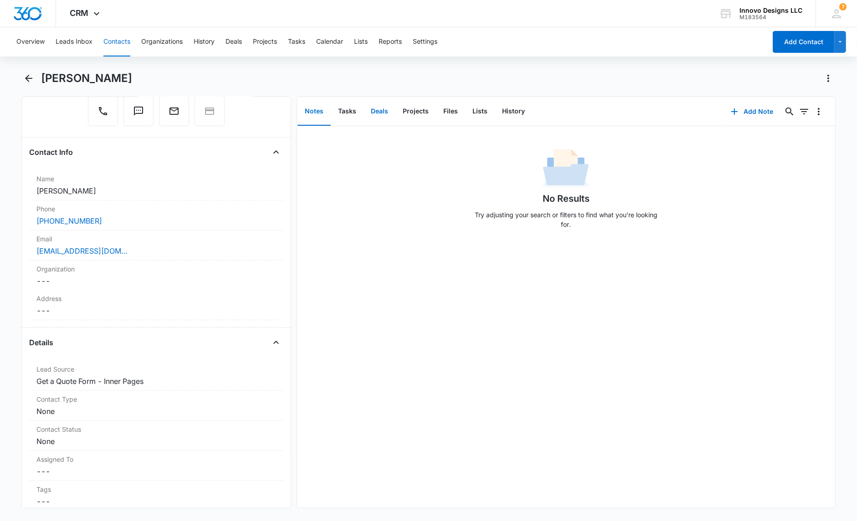
click at [364, 101] on button "Deals" at bounding box center [380, 111] width 32 height 28
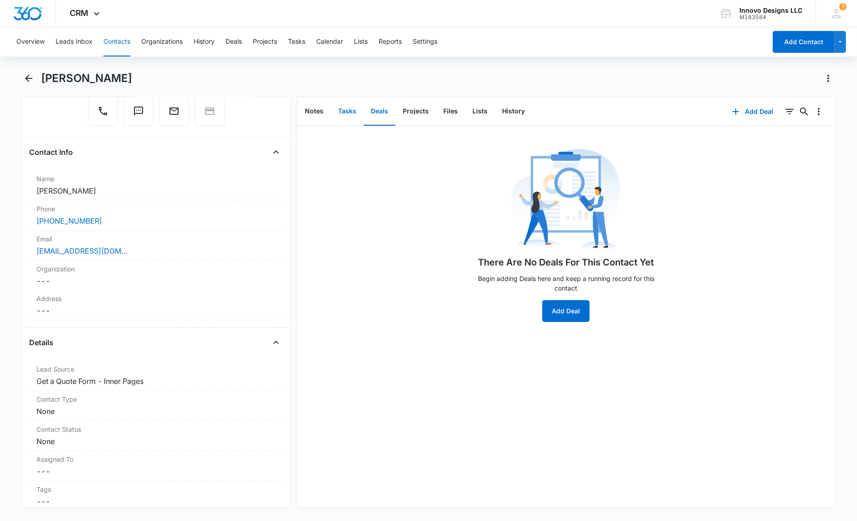
click at [352, 108] on button "Tasks" at bounding box center [347, 111] width 33 height 28
click at [449, 109] on button "Files" at bounding box center [450, 111] width 29 height 28
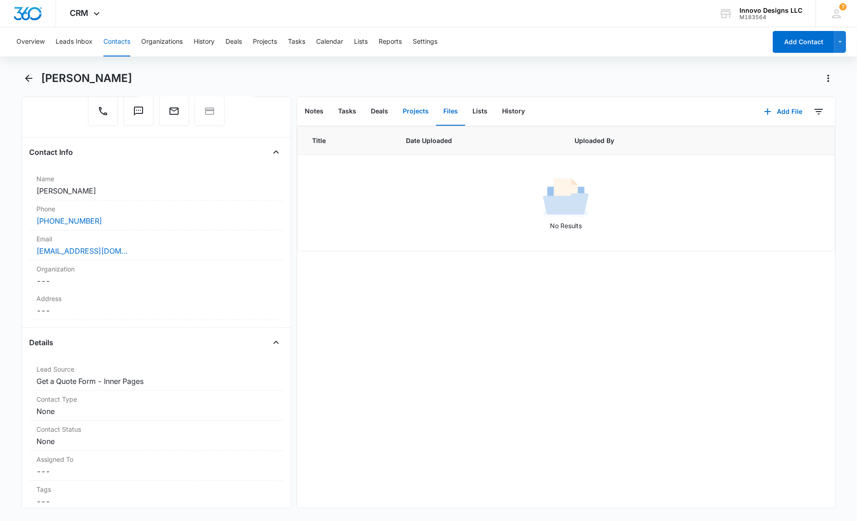
click at [409, 115] on button "Projects" at bounding box center [415, 111] width 41 height 28
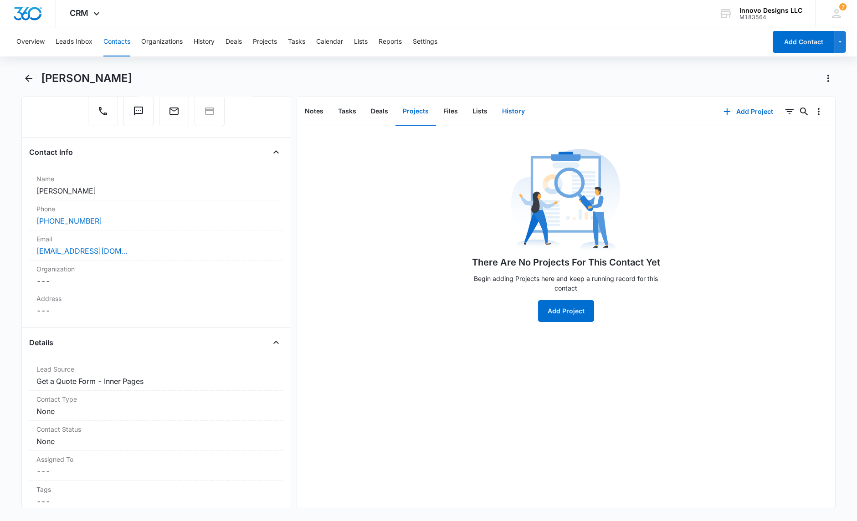
click at [509, 110] on button "History" at bounding box center [513, 111] width 37 height 28
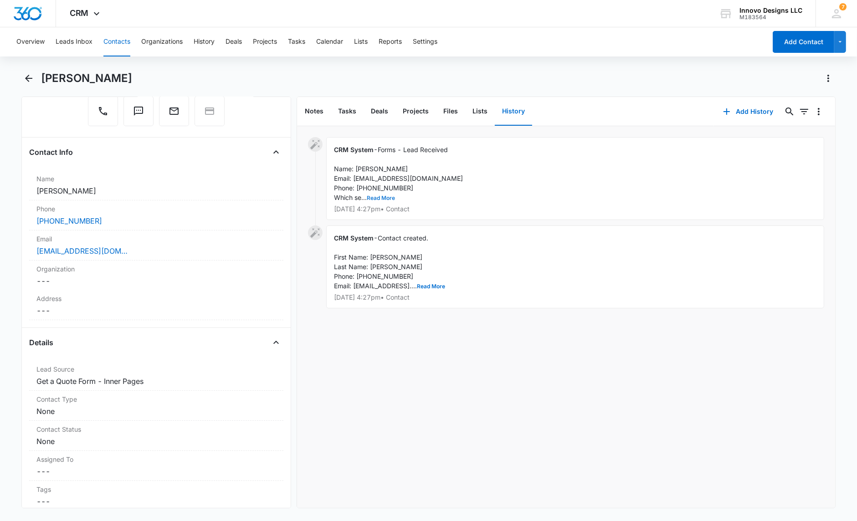
click at [388, 195] on button "Read More" at bounding box center [381, 197] width 28 height 5
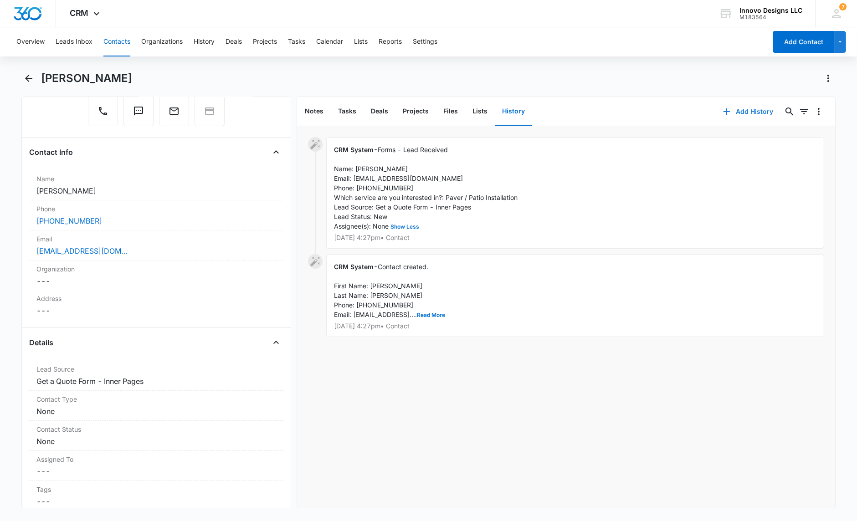
click at [751, 114] on button "Add History" at bounding box center [748, 112] width 68 height 22
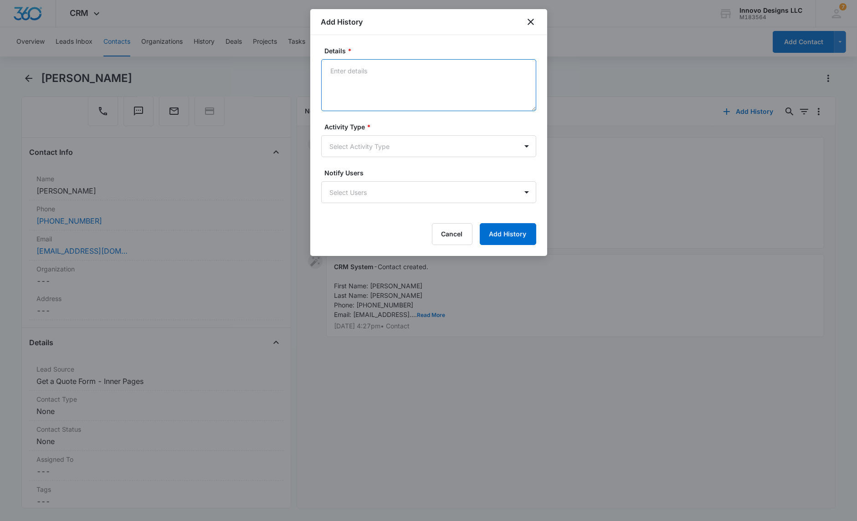
click at [412, 79] on textarea "Details *" at bounding box center [428, 85] width 215 height 52
type textarea "[PERSON_NAME] called. Voice mail box not set up. Will send an email."
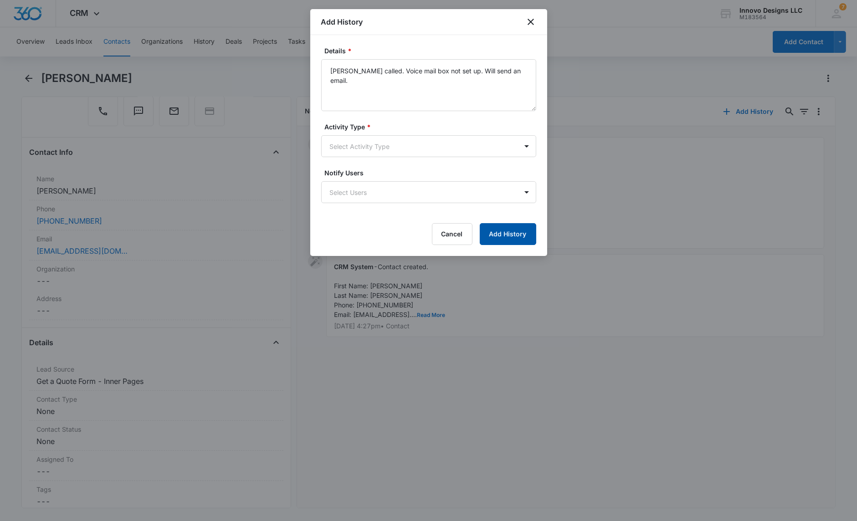
click at [528, 226] on button "Add History" at bounding box center [508, 234] width 56 height 22
click at [373, 127] on label "Activity Type *" at bounding box center [432, 127] width 215 height 10
click at [373, 144] on body "CRM Apps Reputation Websites Forms CRM Email Social POS Content Ads Intelligenc…" at bounding box center [428, 260] width 857 height 521
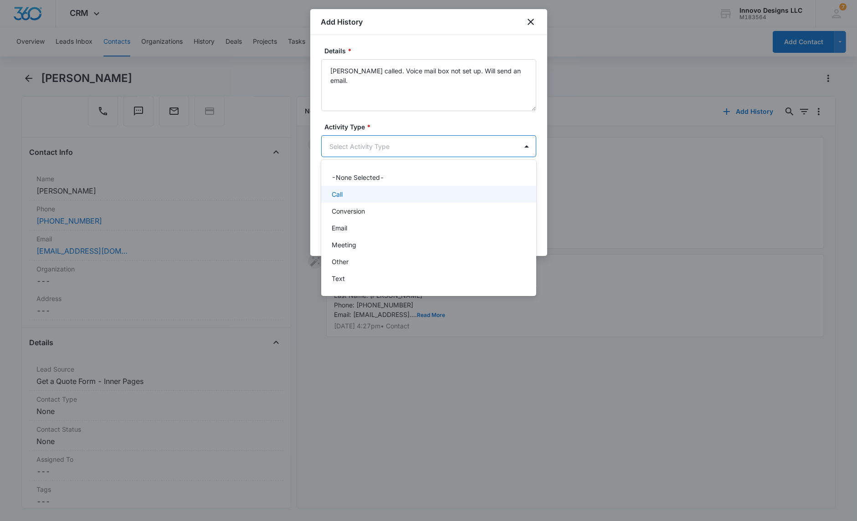
click at [387, 190] on div "Call" at bounding box center [427, 195] width 191 height 10
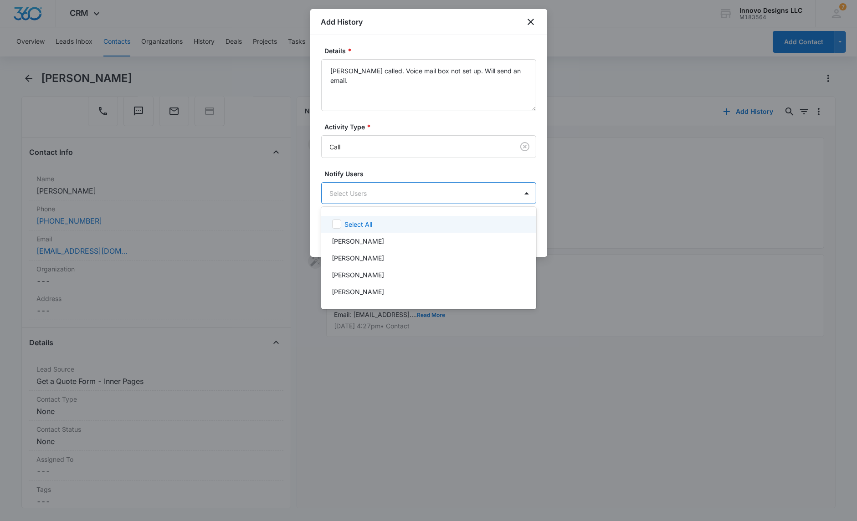
click at [390, 193] on body "CRM Apps Reputation Websites Forms CRM Email Social POS Content Ads Intelligenc…" at bounding box center [428, 260] width 857 height 521
click at [391, 169] on div at bounding box center [428, 260] width 857 height 521
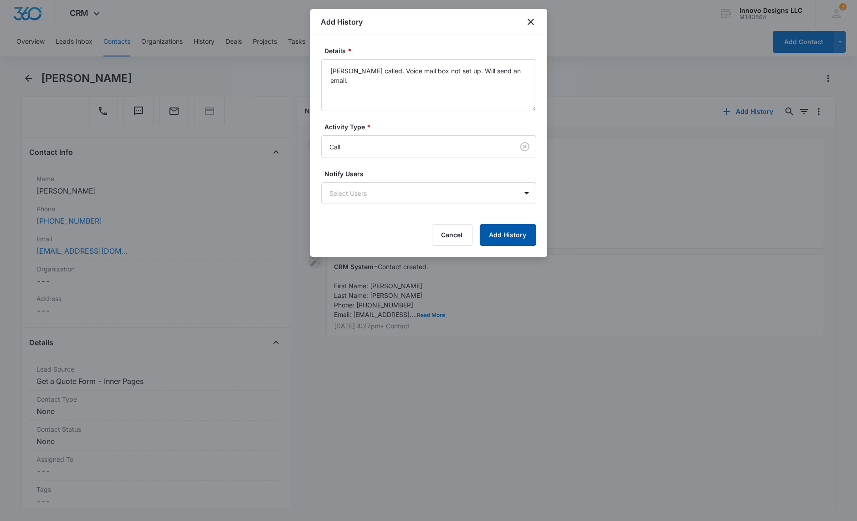
click at [513, 236] on button "Add History" at bounding box center [508, 235] width 56 height 22
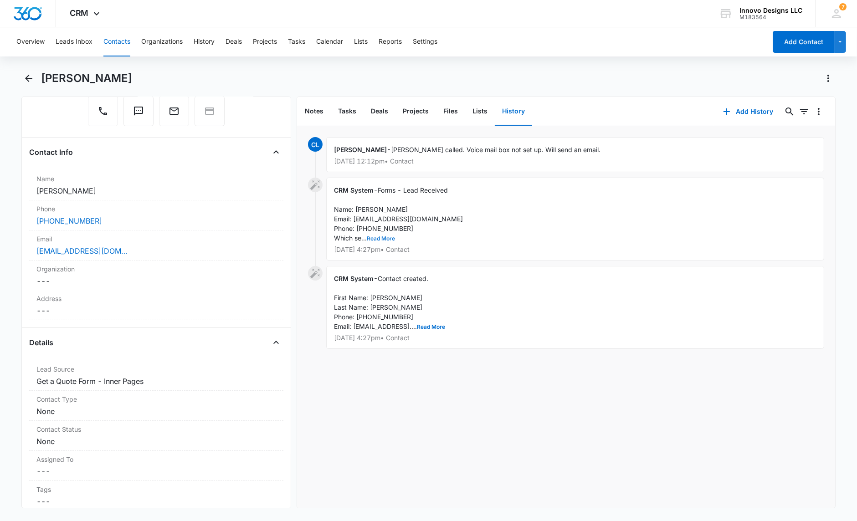
click at [389, 236] on button "Read More" at bounding box center [381, 238] width 28 height 5
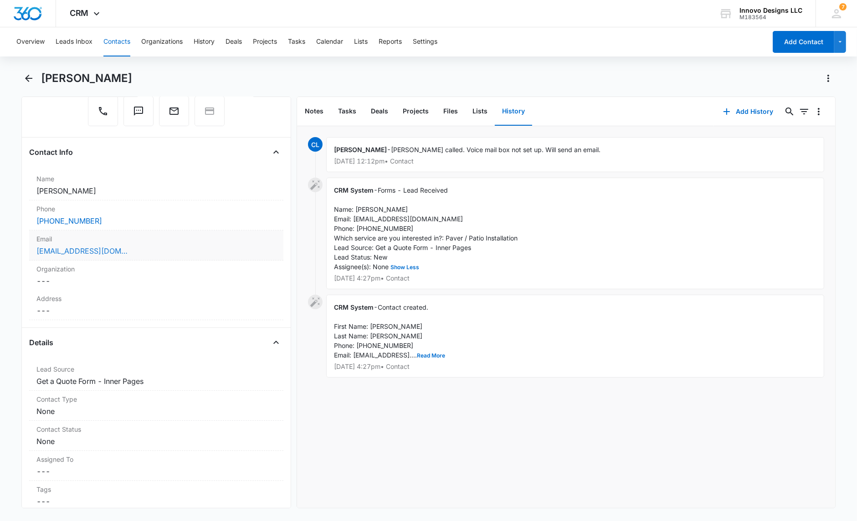
click at [82, 246] on link "[EMAIL_ADDRESS][DOMAIN_NAME]" at bounding box center [81, 251] width 91 height 11
drag, startPoint x: 144, startPoint y: 248, endPoint x: 35, endPoint y: 244, distance: 109.0
click at [35, 244] on div "Email Cancel Save Changes [EMAIL_ADDRESS][DOMAIN_NAME]" at bounding box center [156, 246] width 254 height 30
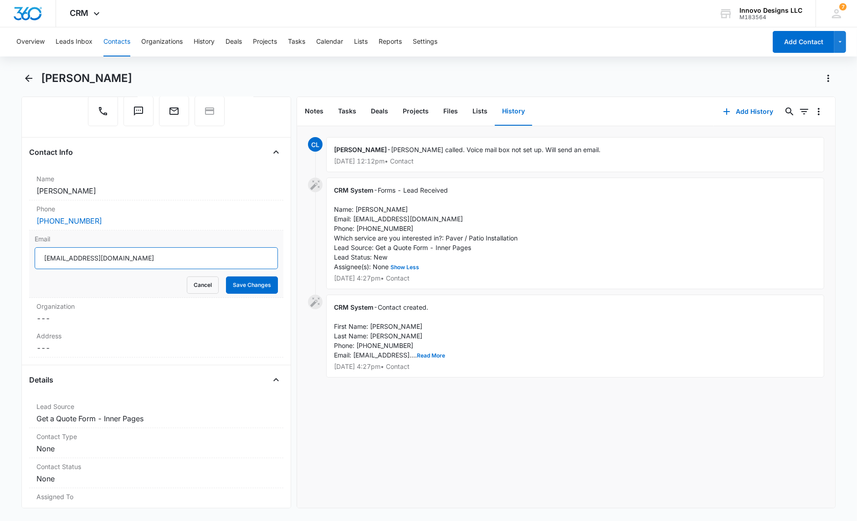
drag, startPoint x: 144, startPoint y: 256, endPoint x: 34, endPoint y: 245, distance: 110.0
click at [35, 247] on div "[EMAIL_ADDRESS][DOMAIN_NAME]" at bounding box center [156, 258] width 243 height 22
click at [21, 39] on button "Overview" at bounding box center [30, 41] width 28 height 29
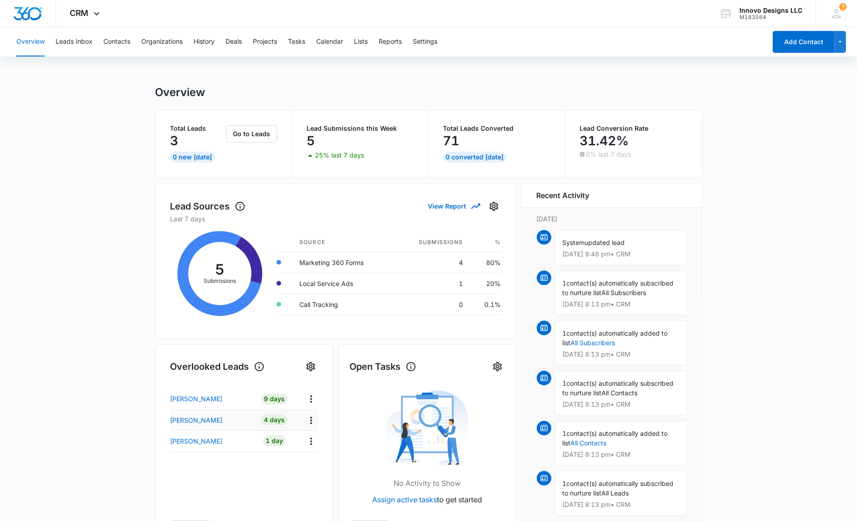
click at [208, 412] on td "[PERSON_NAME]" at bounding box center [211, 420] width 83 height 21
click at [207, 417] on p "[PERSON_NAME]" at bounding box center [196, 420] width 52 height 10
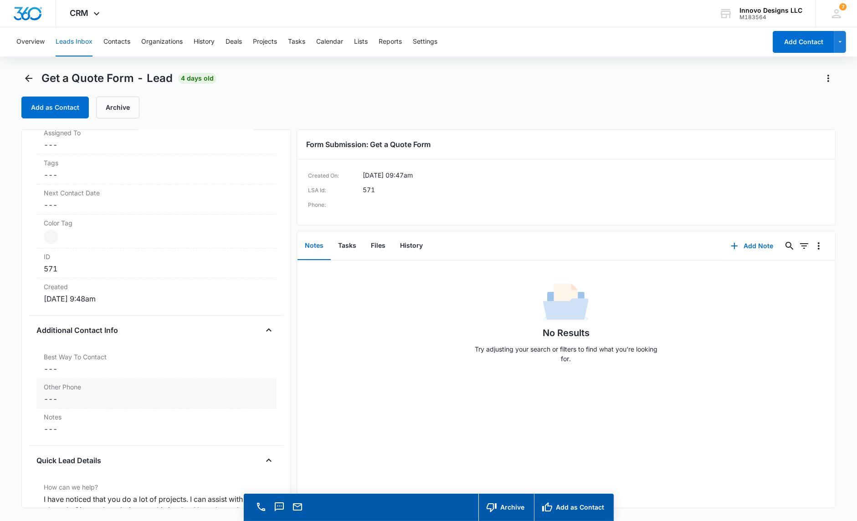
scroll to position [526, 0]
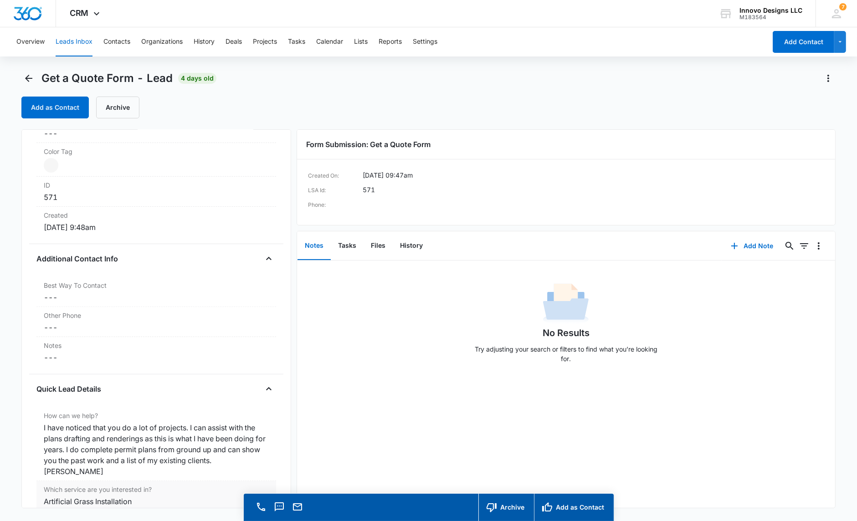
click at [212, 441] on div "I have noticed that you do a lot of projects. I can assist with the plans draft…" at bounding box center [156, 449] width 225 height 55
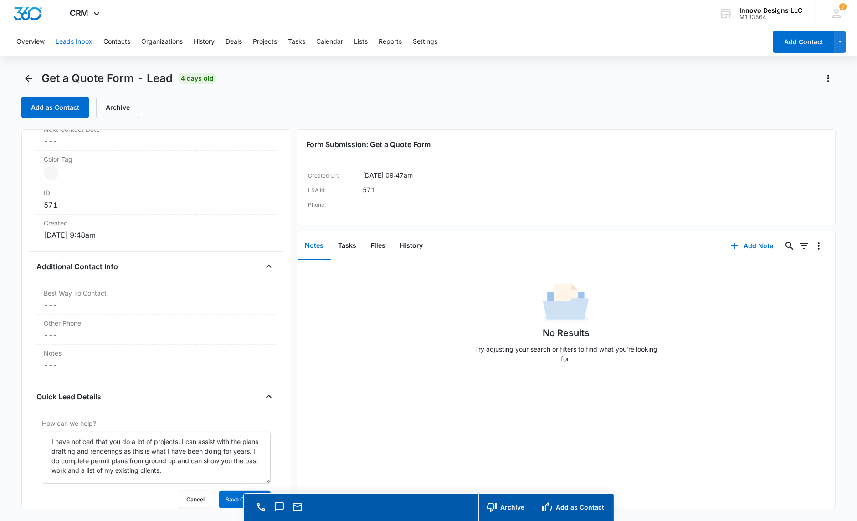
scroll to position [311, 0]
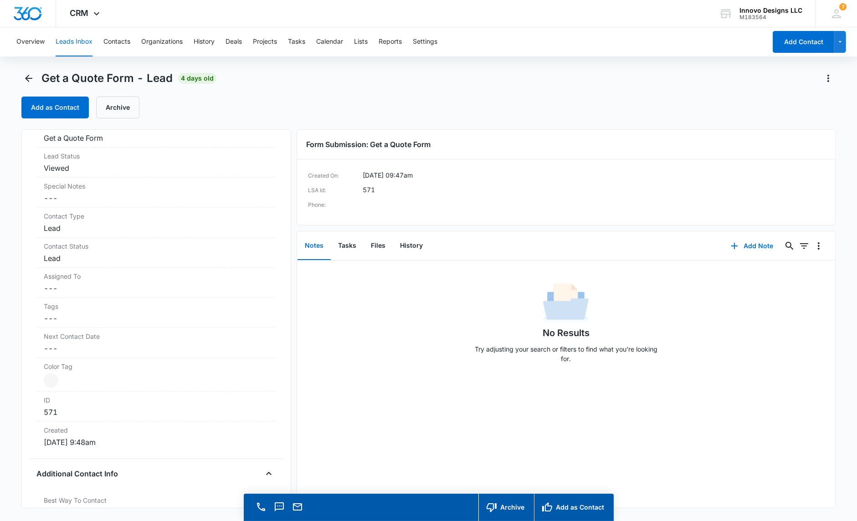
click at [217, 42] on div "Overview Leads Inbox Contacts Organizations History Deals Projects Tasks Calend…" at bounding box center [388, 41] width 755 height 29
click at [216, 42] on div "Overview Leads Inbox Contacts Organizations History Deals Projects Tasks Calend…" at bounding box center [388, 41] width 755 height 29
click at [205, 41] on button "History" at bounding box center [204, 41] width 21 height 29
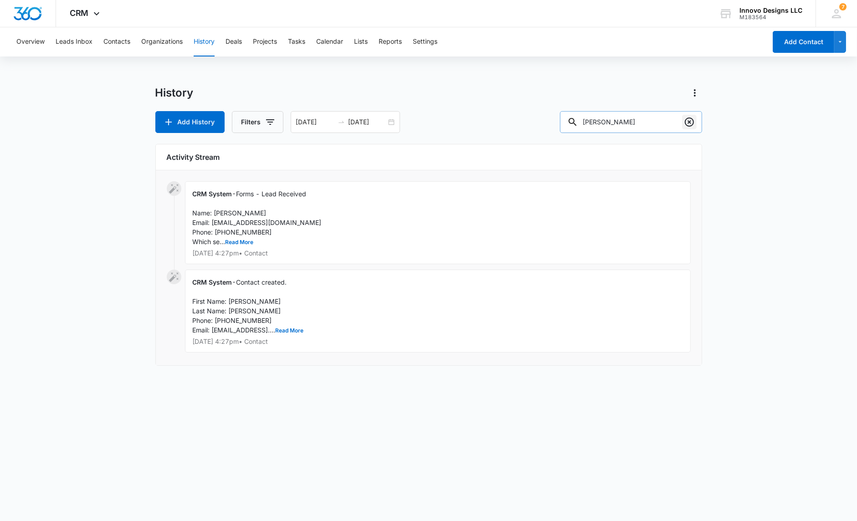
click at [692, 121] on icon "Clear" at bounding box center [689, 122] width 11 height 11
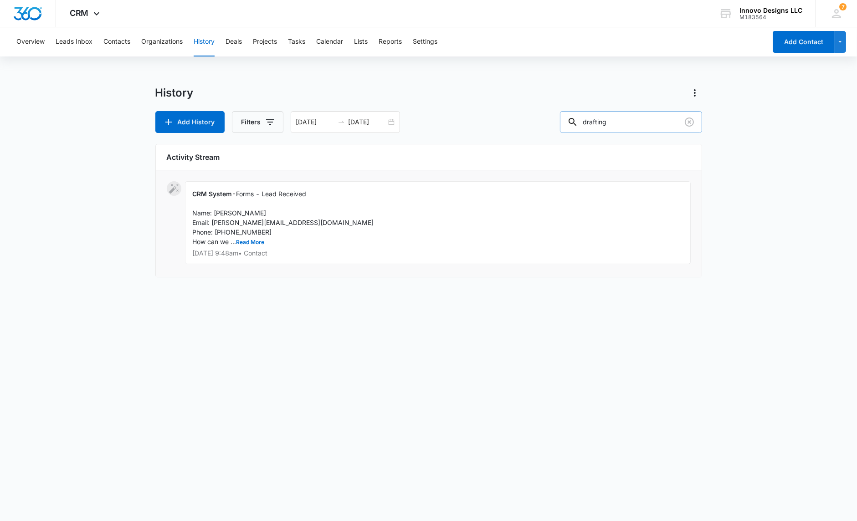
drag, startPoint x: 621, startPoint y: 120, endPoint x: 565, endPoint y: 125, distance: 55.8
click at [565, 125] on input "drafting" at bounding box center [631, 122] width 142 height 22
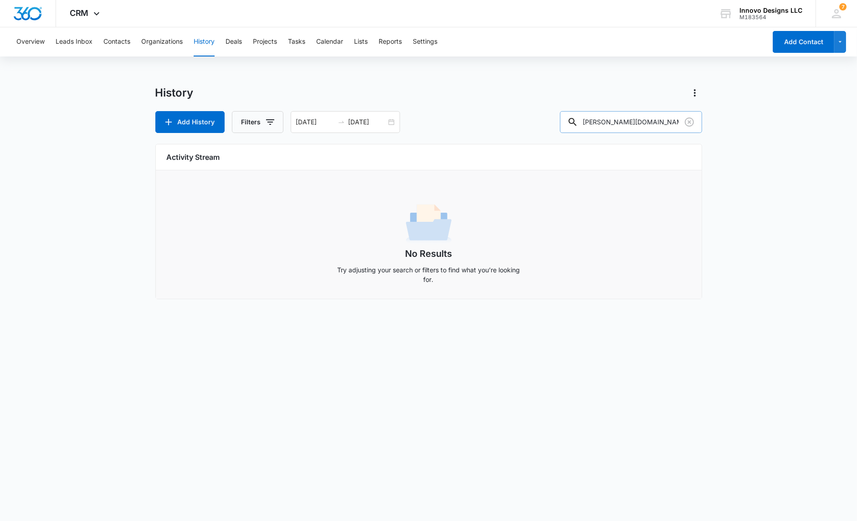
click at [607, 120] on input "[PERSON_NAME][DOMAIN_NAME]" at bounding box center [631, 122] width 142 height 22
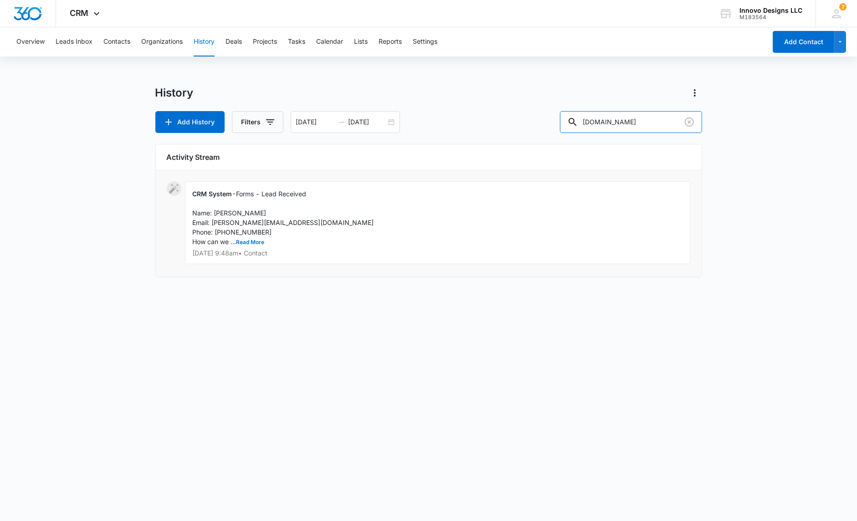
drag, startPoint x: 629, startPoint y: 120, endPoint x: 503, endPoint y: 120, distance: 125.7
click at [503, 120] on div "Add History Filters [DATE] [DATE] [DOMAIN_NAME]" at bounding box center [428, 122] width 547 height 22
type input "rendering"
click at [378, 120] on input "[DATE]" at bounding box center [368, 122] width 38 height 10
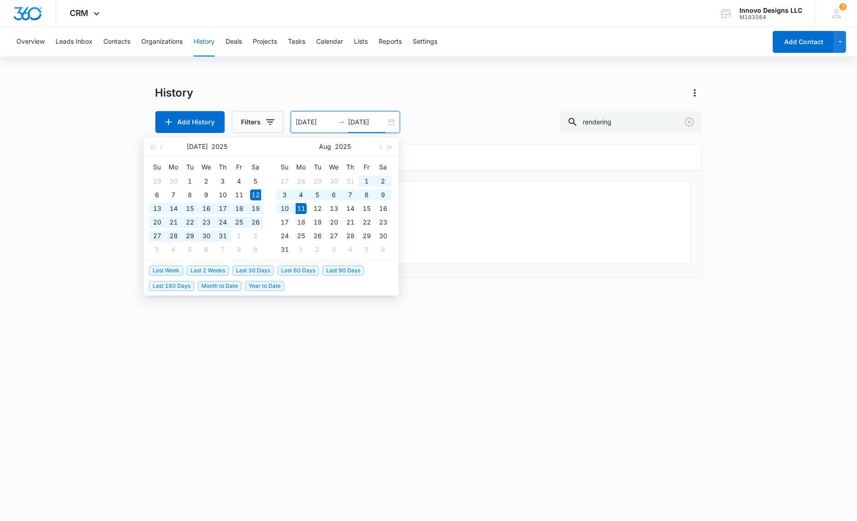
type input "[DATE]"
click at [179, 286] on span "Last 180 Days" at bounding box center [171, 286] width 45 height 10
type input "[DATE]"
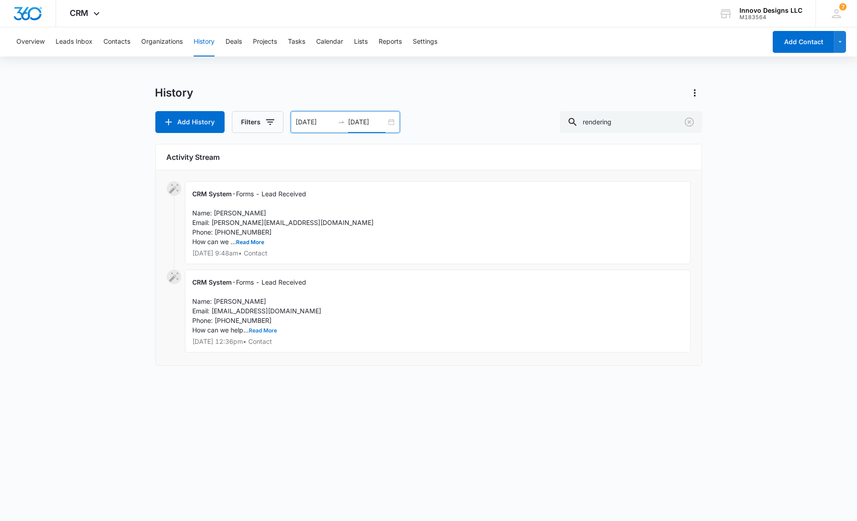
click at [268, 328] on button "Read More" at bounding box center [263, 330] width 28 height 5
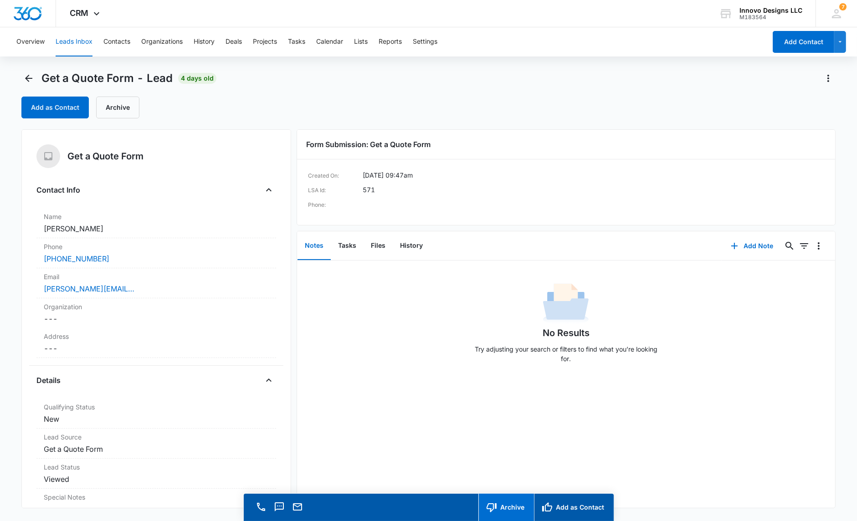
click at [511, 515] on button "Archive" at bounding box center [506, 507] width 56 height 27
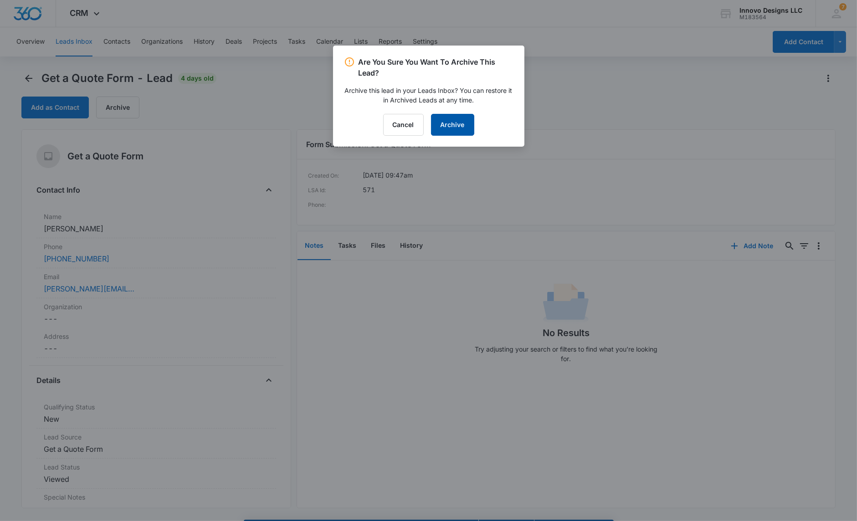
click at [453, 131] on button "Archive" at bounding box center [452, 125] width 43 height 22
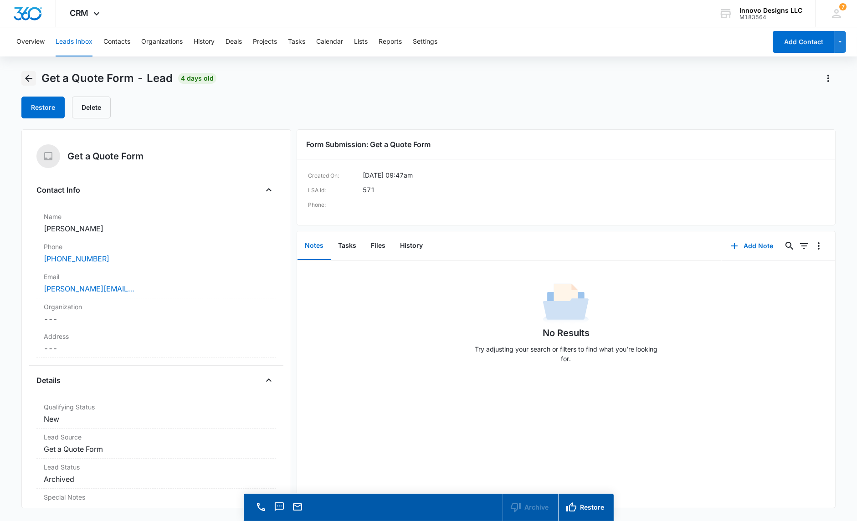
click at [27, 73] on icon "Back" at bounding box center [28, 78] width 11 height 11
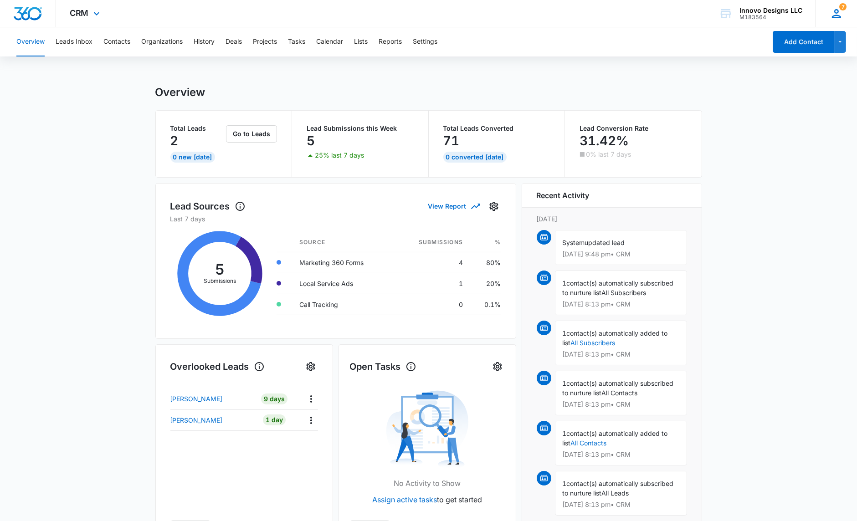
click at [840, 8] on span "7" at bounding box center [842, 6] width 7 height 7
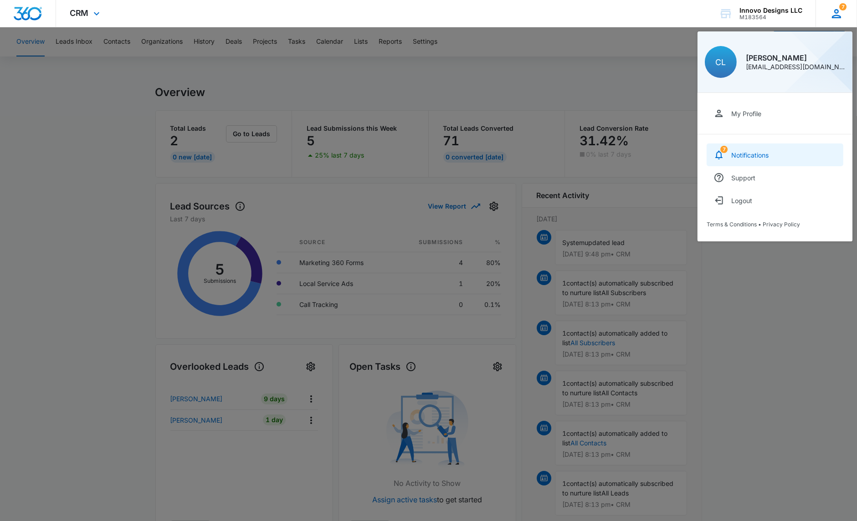
click at [758, 154] on div "Notifications" at bounding box center [749, 155] width 37 height 8
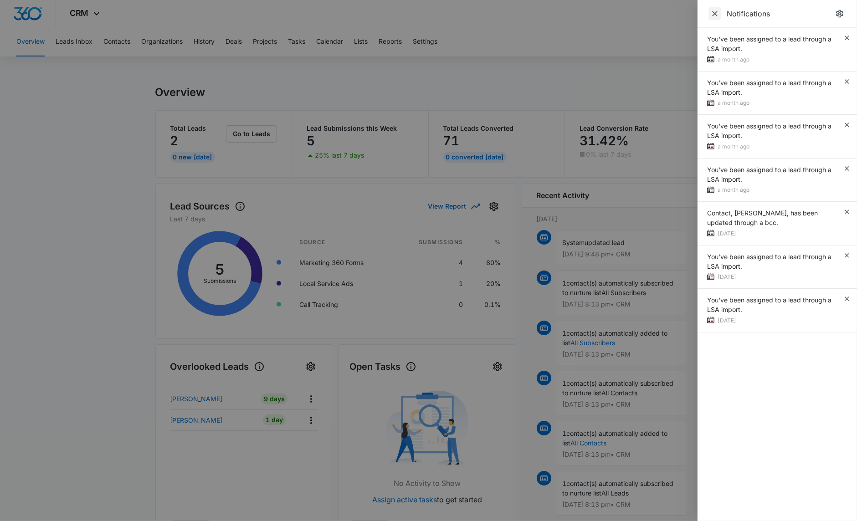
click at [712, 18] on span "Close" at bounding box center [714, 13] width 13 height 13
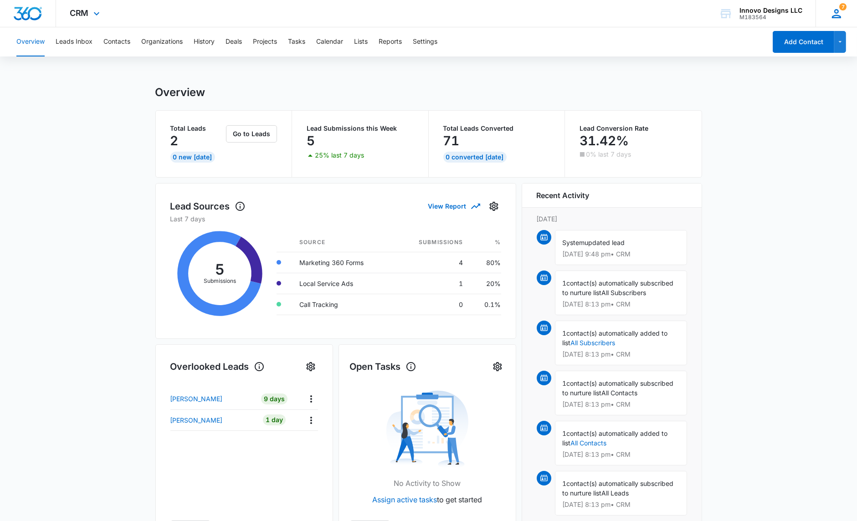
click at [847, 14] on div "7 CL [PERSON_NAME] [EMAIL_ADDRESS][DOMAIN_NAME] My Profile 7 Notifications Supp…" at bounding box center [835, 13] width 41 height 27
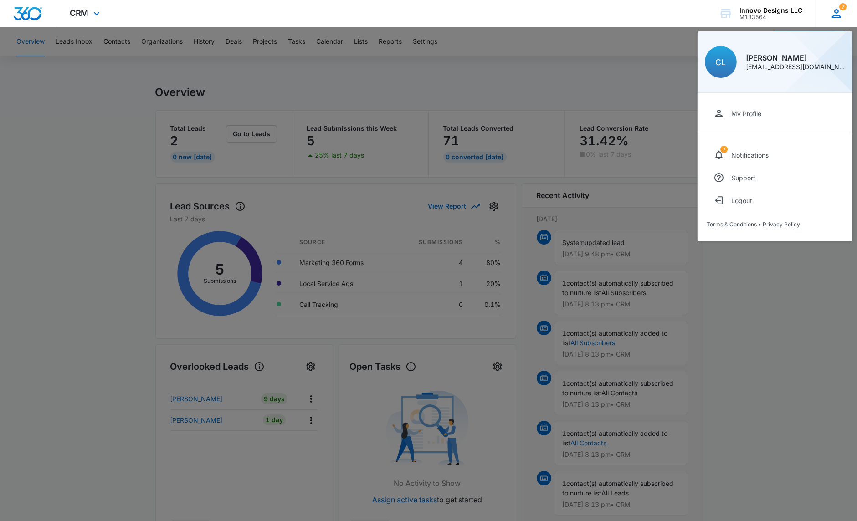
click at [827, 15] on div "7 CL [PERSON_NAME] [EMAIL_ADDRESS][DOMAIN_NAME] My Profile 7 Notifications Supp…" at bounding box center [835, 13] width 41 height 27
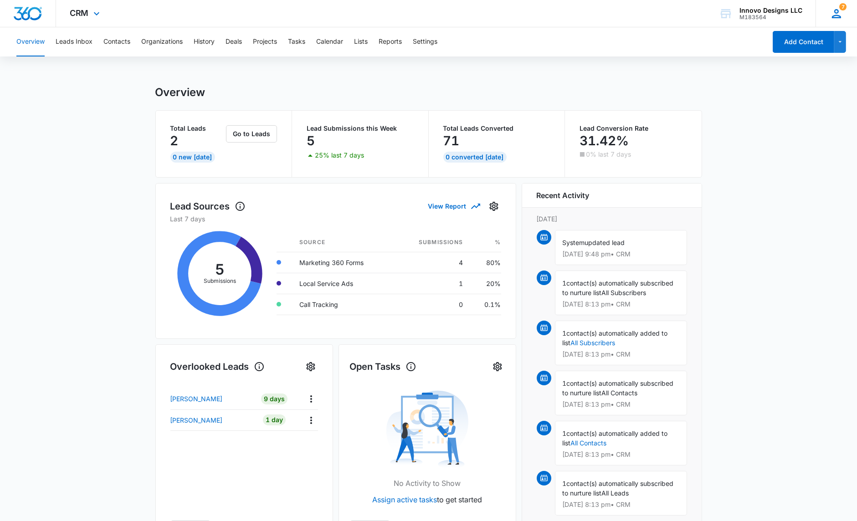
click at [827, 15] on div "7 CL [PERSON_NAME] [EMAIL_ADDRESS][DOMAIN_NAME] My Profile 7 Notifications Supp…" at bounding box center [835, 13] width 41 height 27
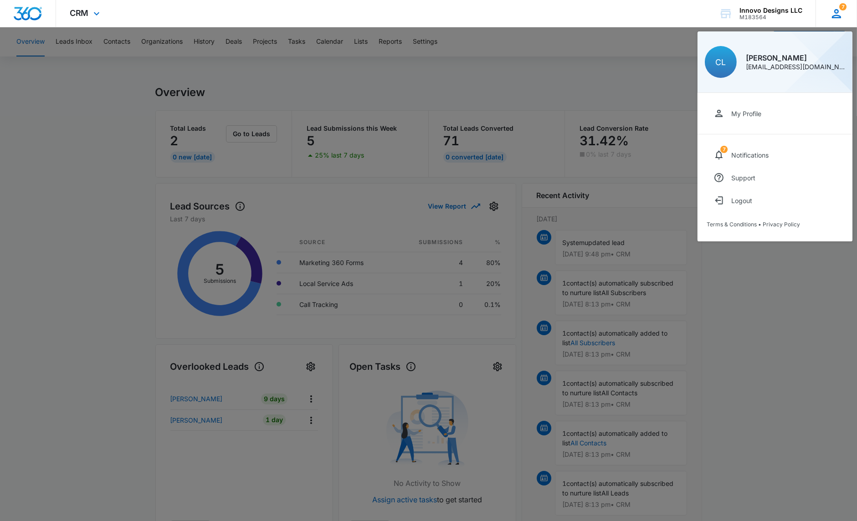
click at [837, 7] on icon at bounding box center [837, 14] width 14 height 14
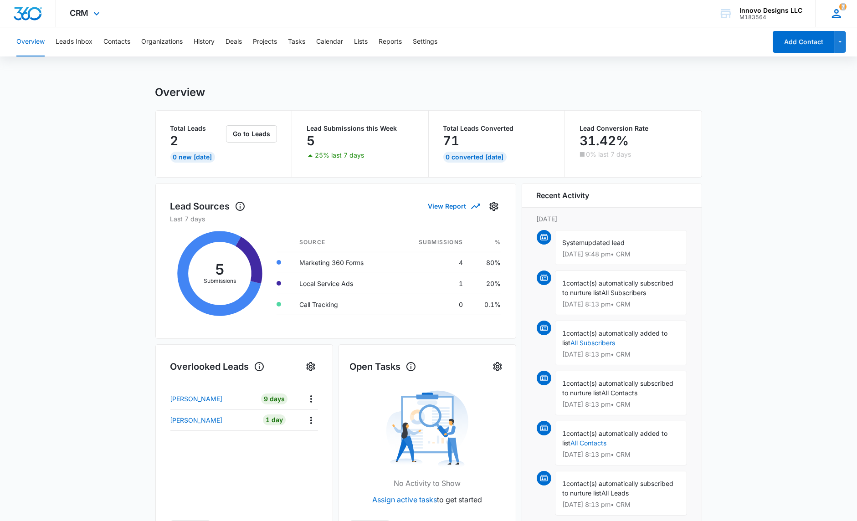
click at [837, 7] on icon at bounding box center [837, 14] width 14 height 14
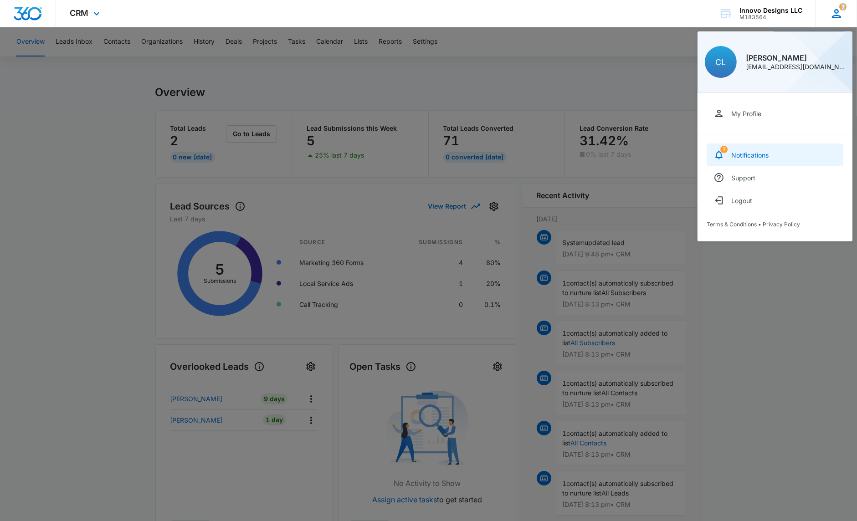
click at [730, 159] on link "7 Notifications" at bounding box center [775, 155] width 137 height 23
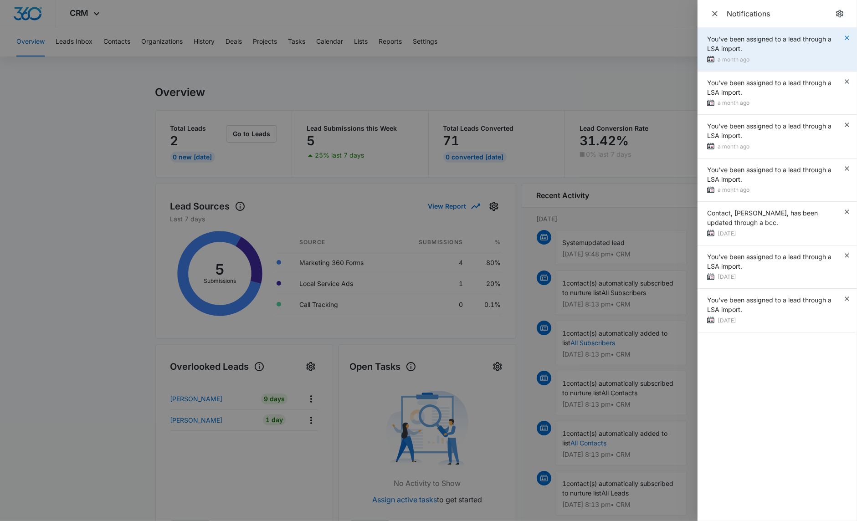
click at [848, 35] on icon "button" at bounding box center [846, 37] width 7 height 7
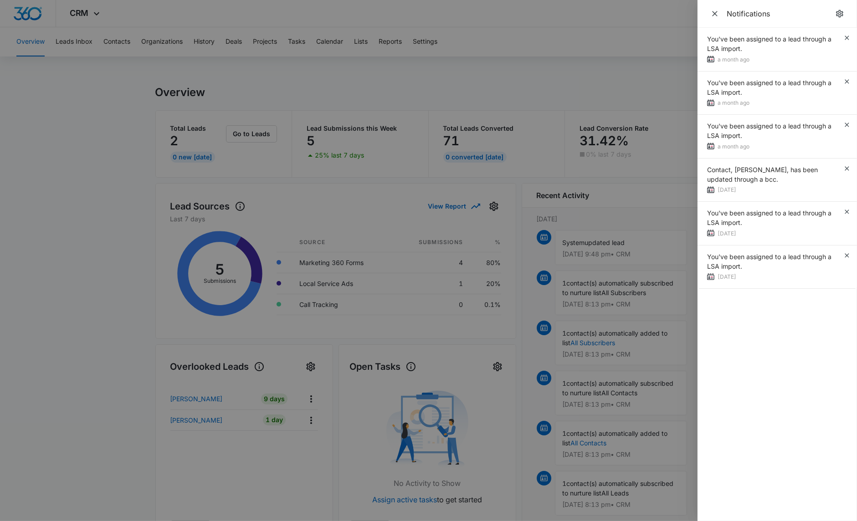
click at [848, 35] on icon "button" at bounding box center [846, 37] width 7 height 7
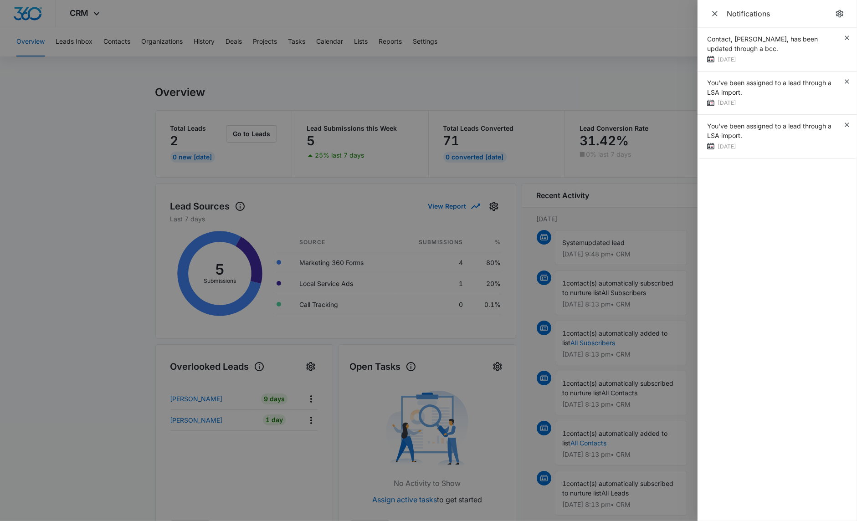
click at [848, 35] on icon "button" at bounding box center [846, 37] width 7 height 7
click at [719, 15] on icon "Close" at bounding box center [714, 13] width 9 height 9
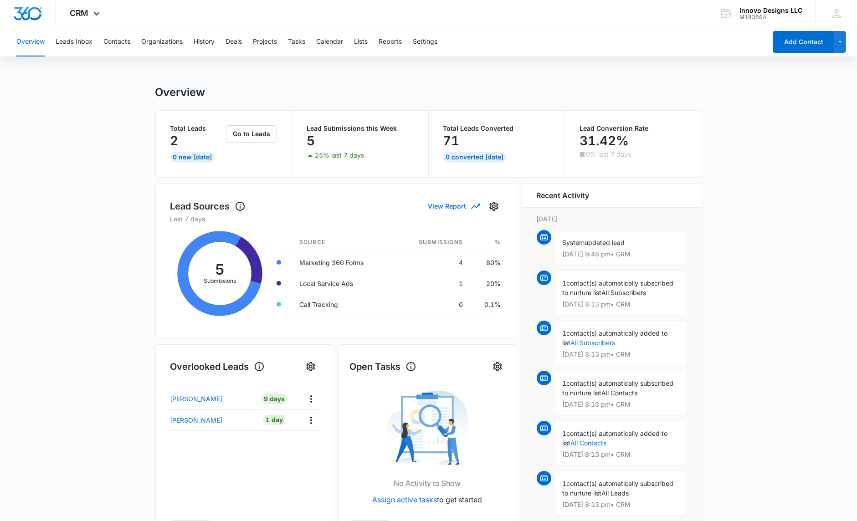
click at [631, 86] on div "Overview" at bounding box center [428, 93] width 547 height 14
